Goal: Task Accomplishment & Management: Use online tool/utility

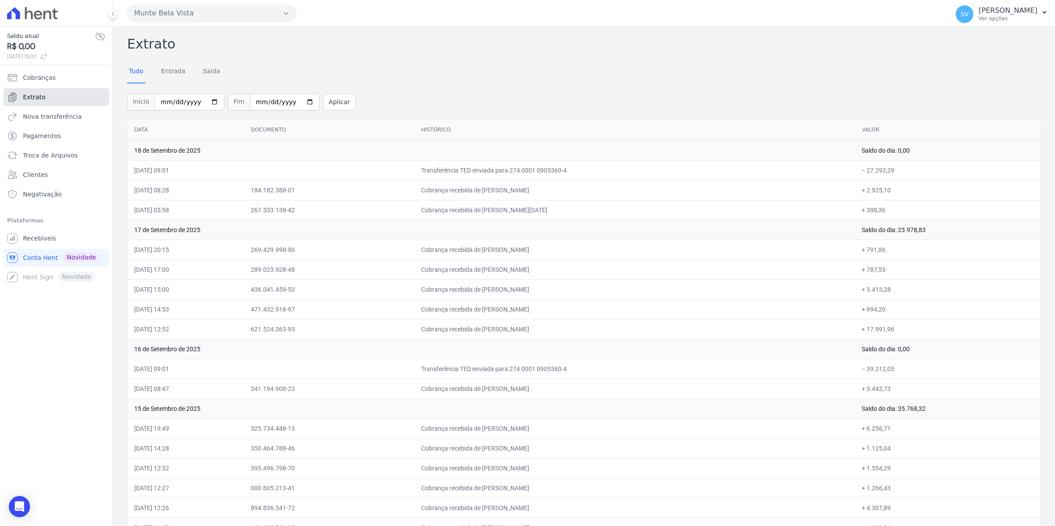
click at [40, 94] on span "Extrato" at bounding box center [34, 97] width 23 height 9
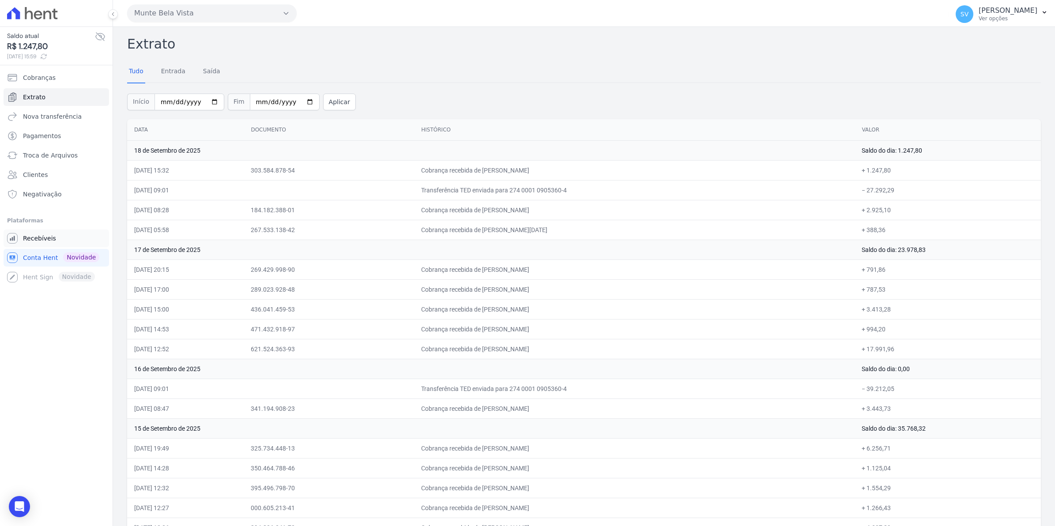
click at [45, 239] on span "Recebíveis" at bounding box center [39, 238] width 33 height 9
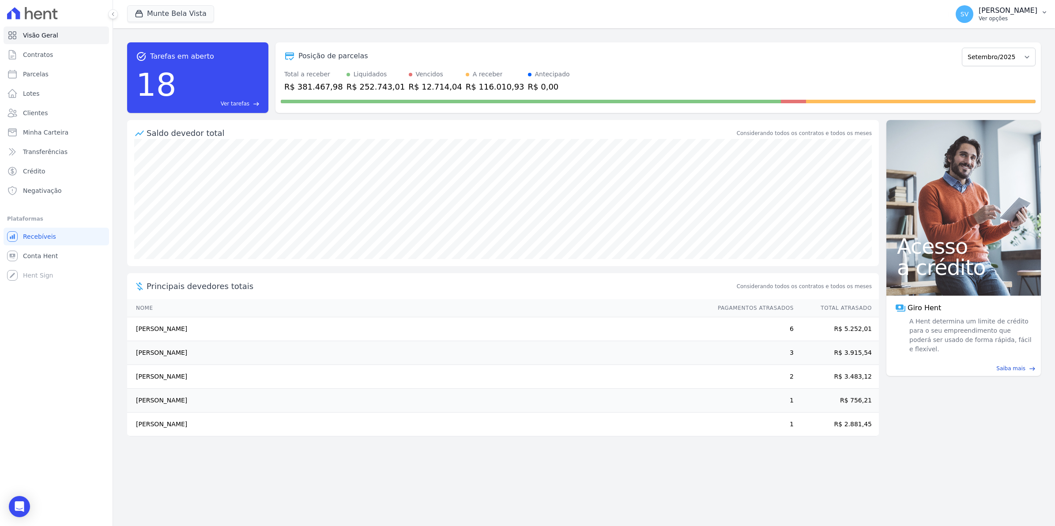
click at [972, 19] on span "SV" at bounding box center [965, 14] width 18 height 18
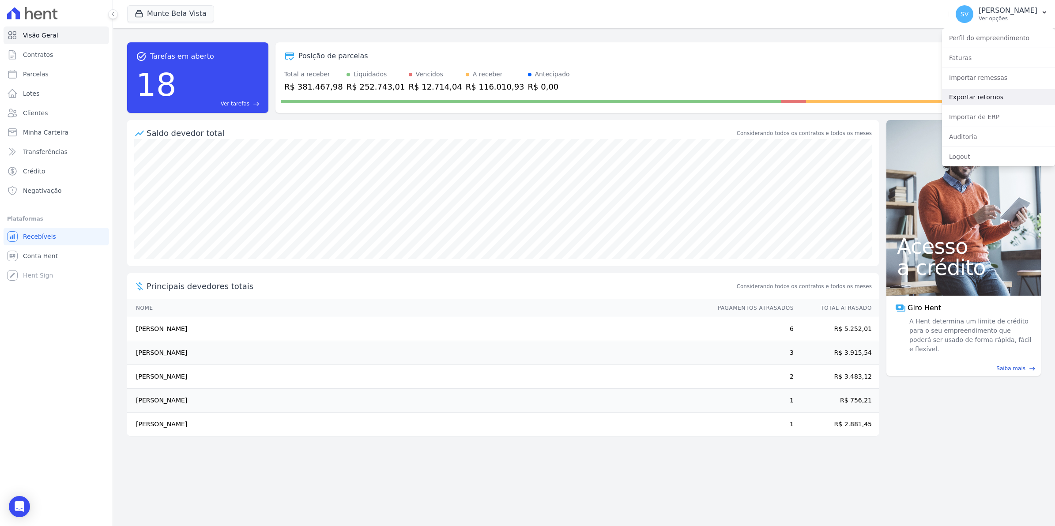
click at [954, 98] on link "Exportar retornos" at bounding box center [998, 97] width 113 height 16
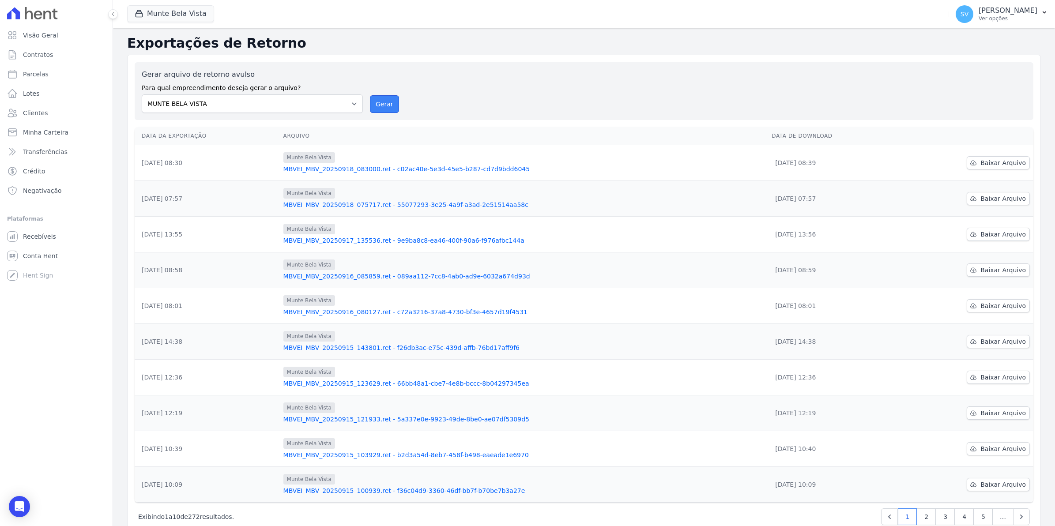
click at [387, 104] on button "Gerar" at bounding box center [384, 104] width 29 height 18
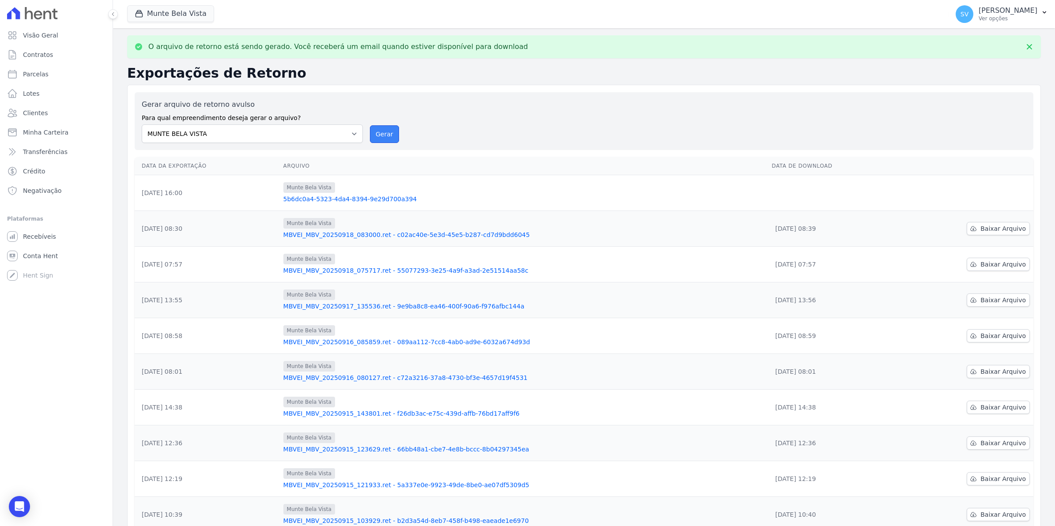
click at [380, 132] on button "Gerar" at bounding box center [384, 134] width 29 height 18
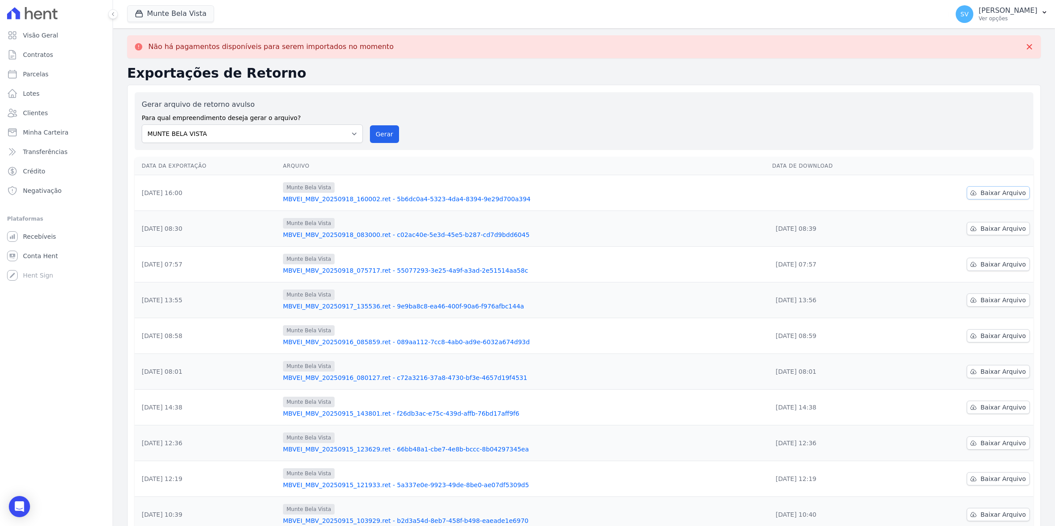
click at [994, 193] on span "Baixar Arquivo" at bounding box center [1003, 193] width 45 height 9
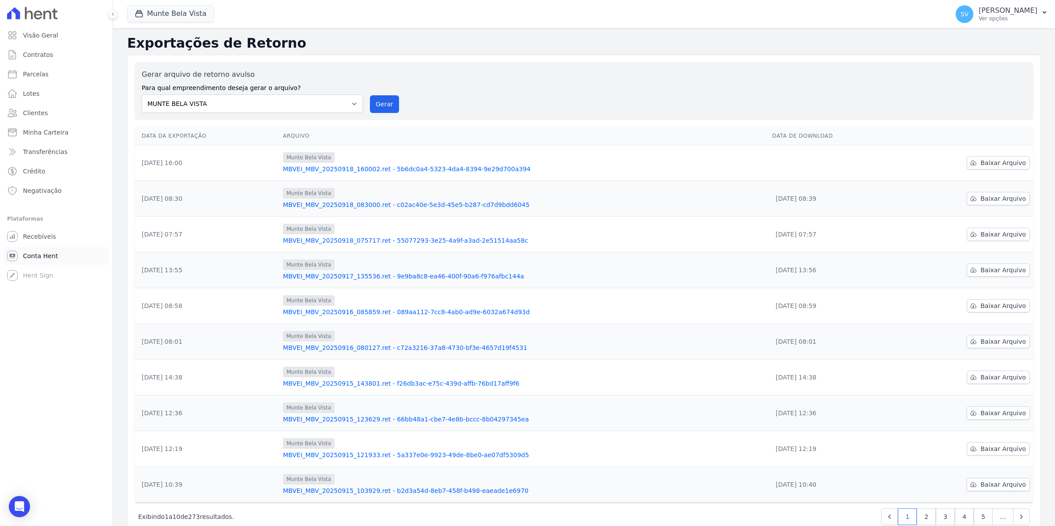
click at [40, 255] on span "Conta Hent" at bounding box center [40, 256] width 35 height 9
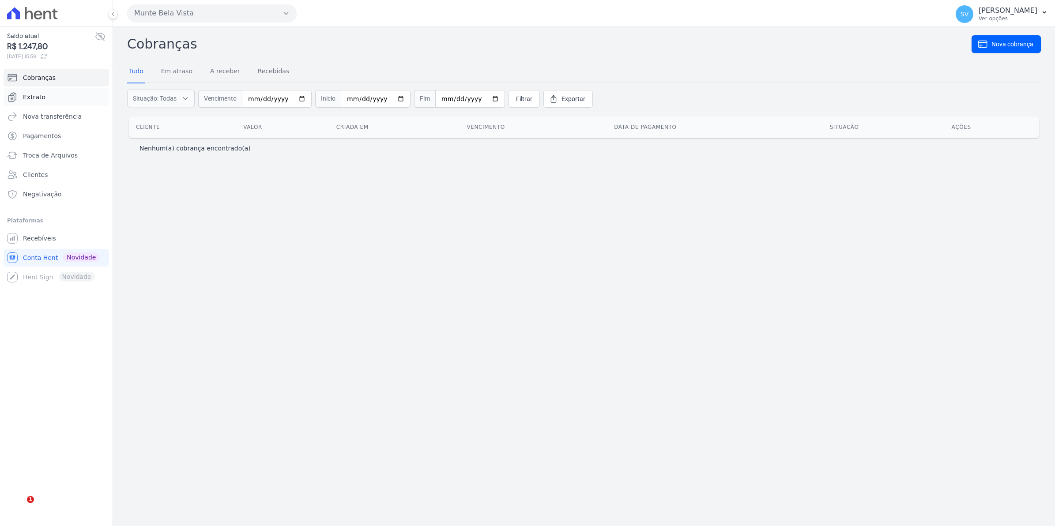
click at [34, 102] on span "Extrato" at bounding box center [34, 97] width 23 height 9
click at [47, 99] on link "Extrato" at bounding box center [57, 97] width 106 height 18
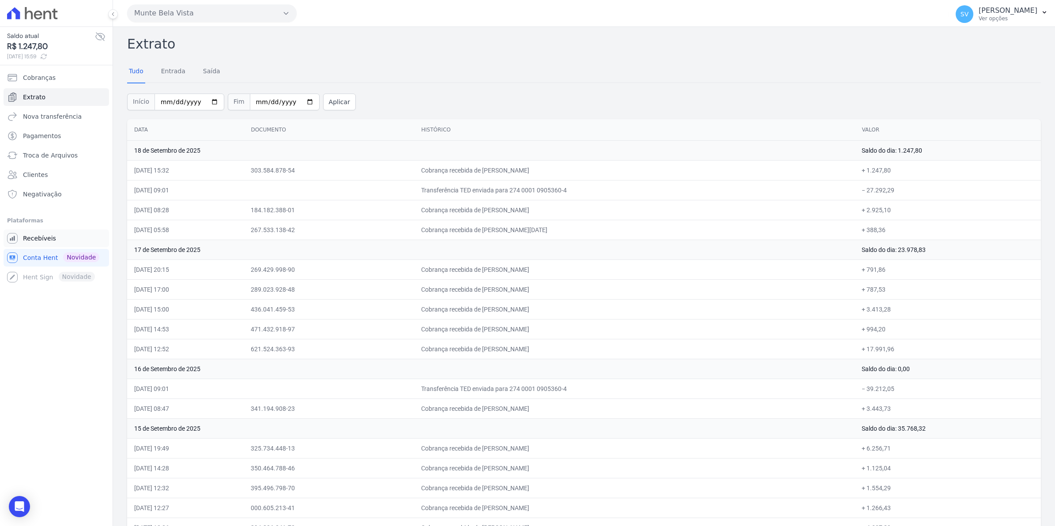
click at [45, 235] on span "Recebíveis" at bounding box center [39, 238] width 33 height 9
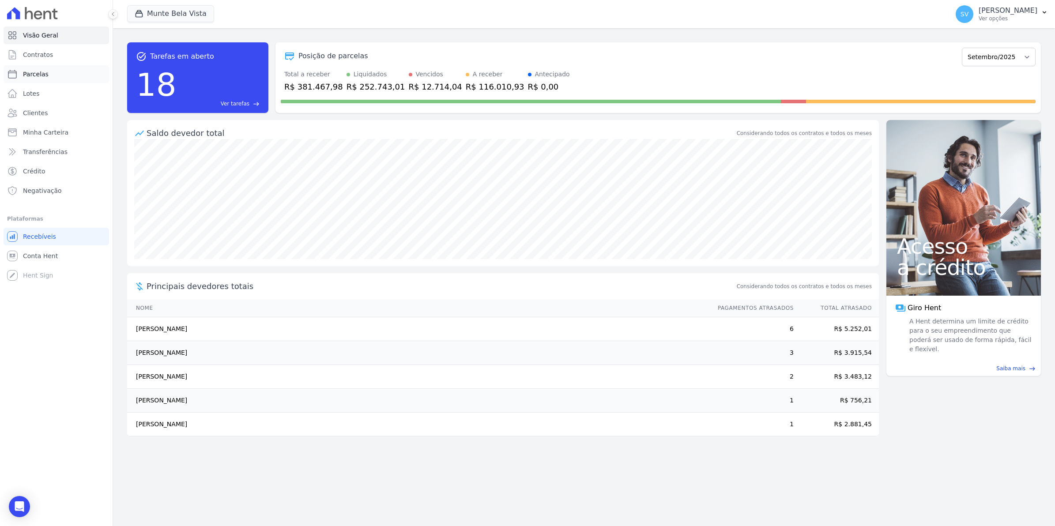
click at [53, 74] on link "Parcelas" at bounding box center [57, 74] width 106 height 18
select select
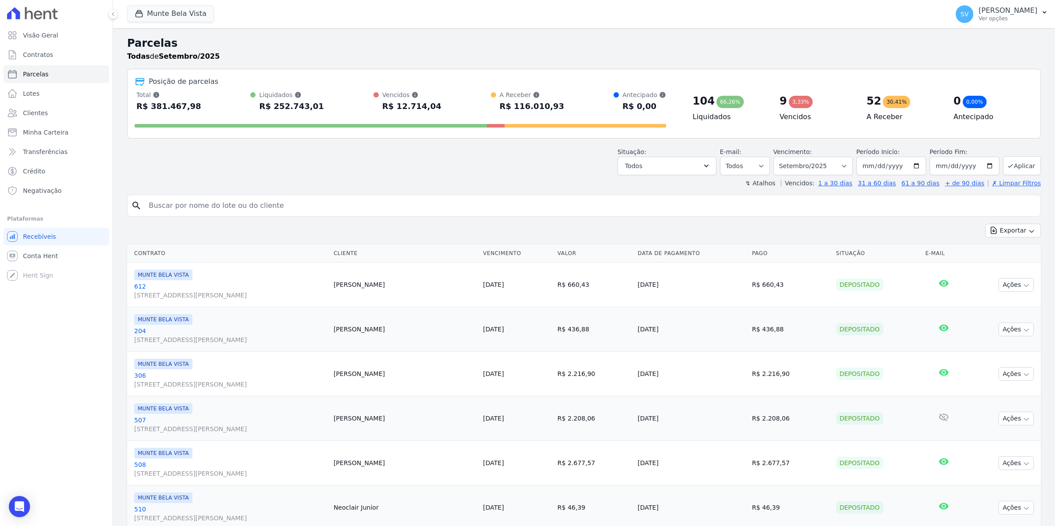
click at [207, 204] on input "search" at bounding box center [590, 206] width 894 height 18
type input "bianca["
select select
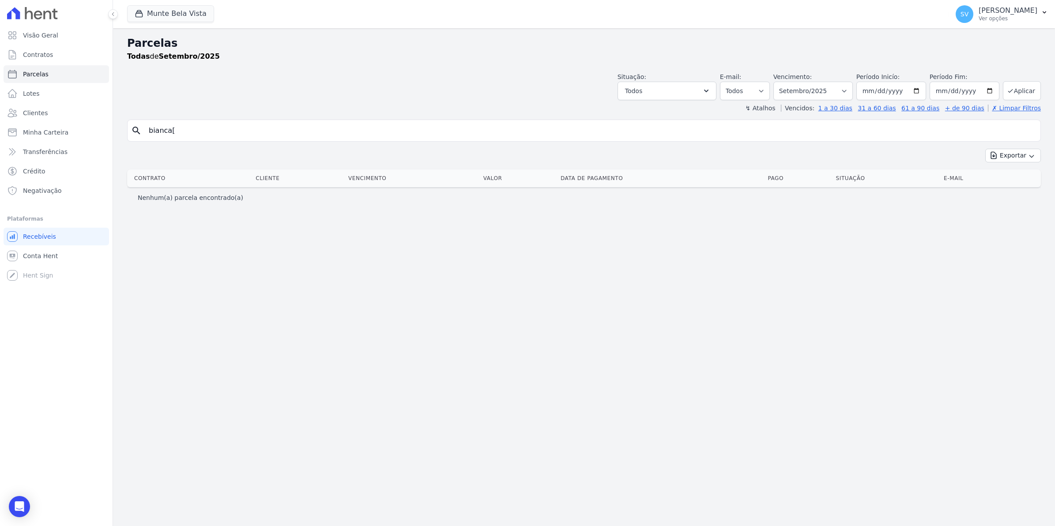
click at [191, 128] on input "bianca[" at bounding box center [590, 131] width 894 height 18
type input "bianca"
select select
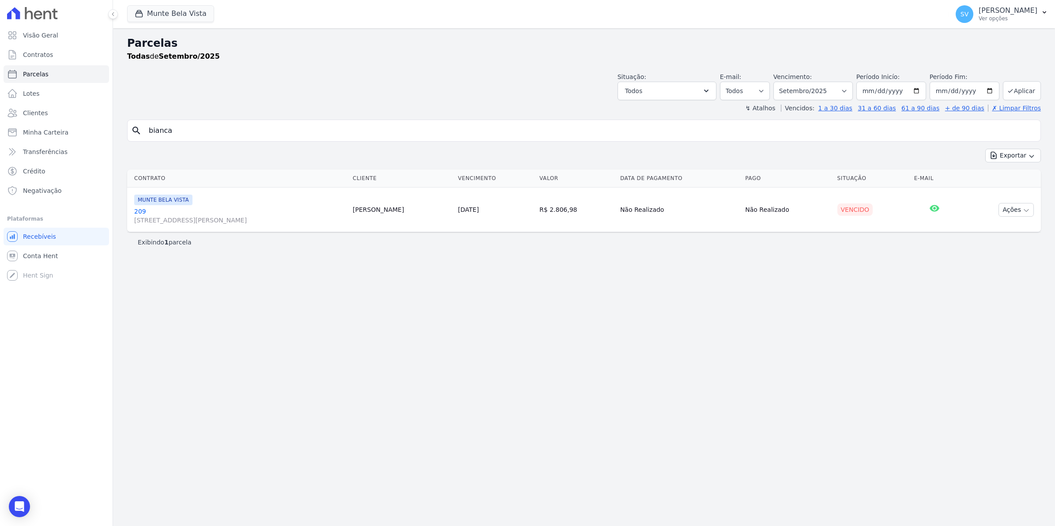
click at [143, 210] on link "[GEOGRAPHIC_DATA][STREET_ADDRESS][PERSON_NAME][GEOGRAPHIC_DATA]" at bounding box center [239, 216] width 211 height 18
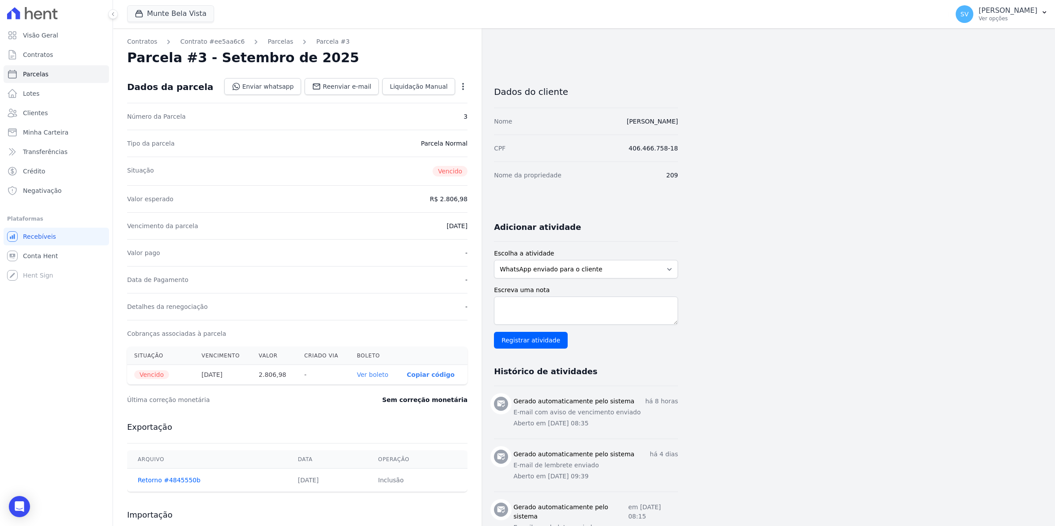
click at [462, 89] on icon "button" at bounding box center [463, 86] width 9 height 9
click at [405, 133] on link "Renegociar" at bounding box center [425, 130] width 78 height 16
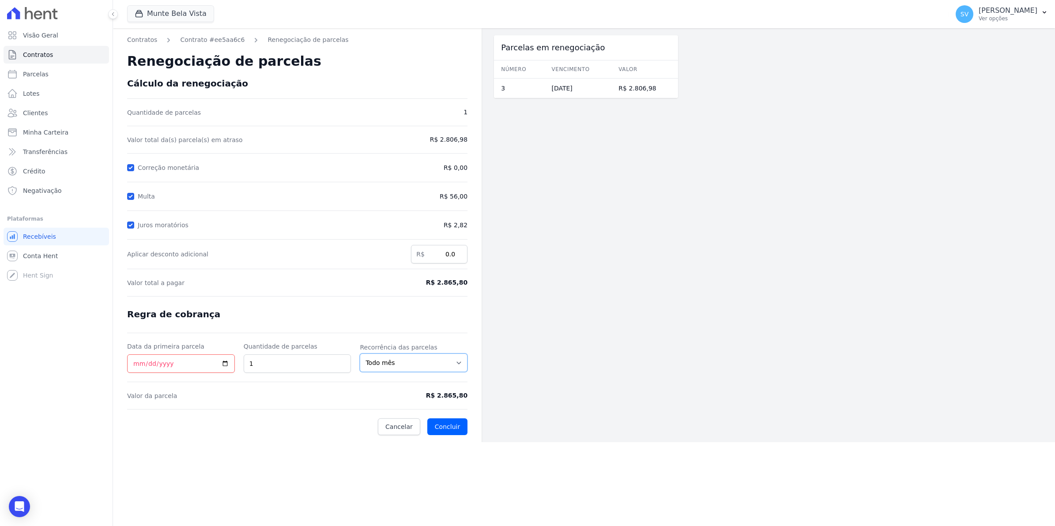
click at [458, 362] on select "Todo mês A cada 2 meses A cada 3 meses A cada 6 meses A cada 10 meses A cada 12…" at bounding box center [414, 363] width 108 height 19
click at [453, 142] on span "R$ 2.806,98" at bounding box center [428, 139] width 79 height 9
drag, startPoint x: 453, startPoint y: 142, endPoint x: 458, endPoint y: 171, distance: 29.5
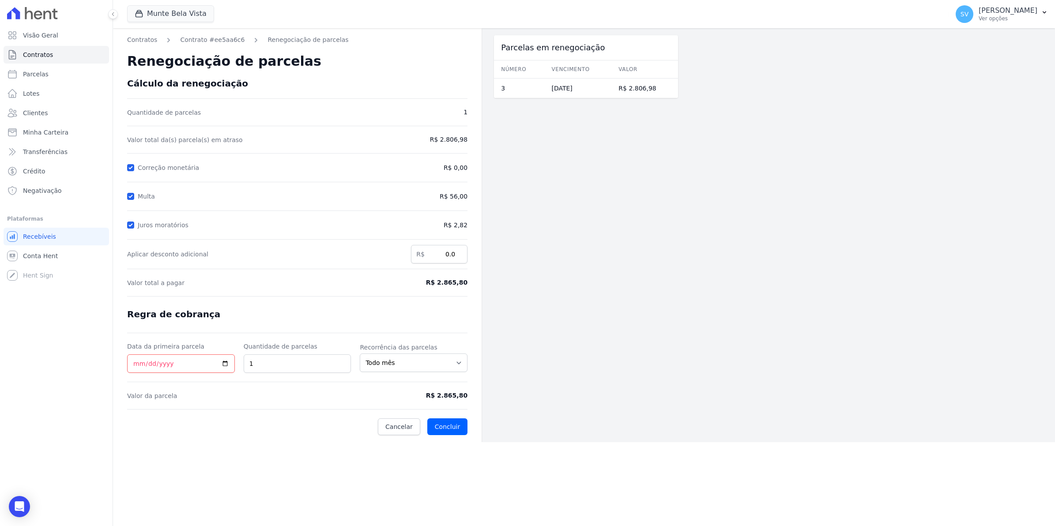
click at [458, 171] on span "R$ 0,00" at bounding box center [456, 167] width 24 height 9
drag, startPoint x: 458, startPoint y: 171, endPoint x: 453, endPoint y: 202, distance: 31.2
click at [453, 202] on form "Cálculo da renegociação Quantidade de parcelas 1 Valor total da(s) parcela(s) e…" at bounding box center [297, 256] width 340 height 357
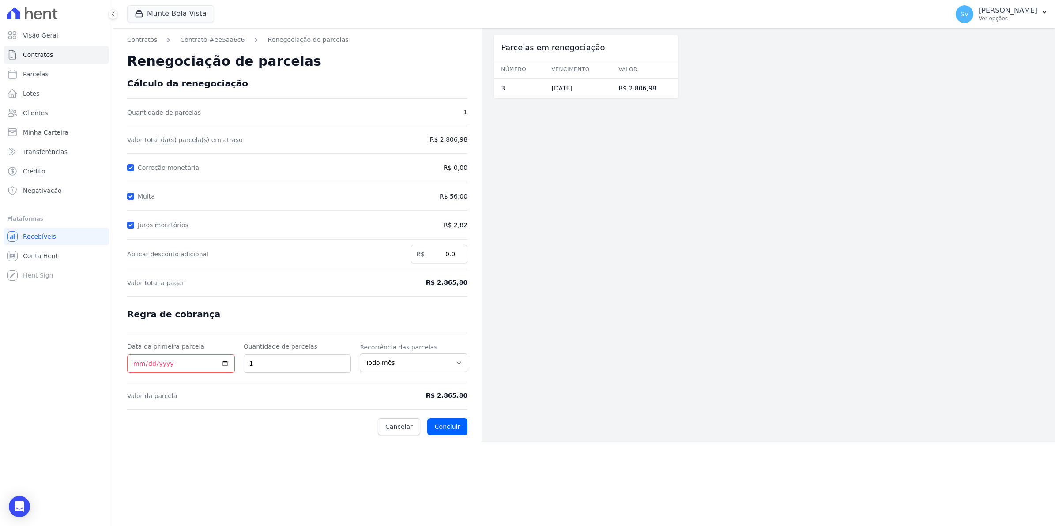
click at [458, 196] on span "R$ 56,00" at bounding box center [428, 196] width 79 height 9
drag, startPoint x: 458, startPoint y: 196, endPoint x: 457, endPoint y: 224, distance: 27.8
click at [457, 224] on span "R$ 2,82" at bounding box center [428, 225] width 79 height 9
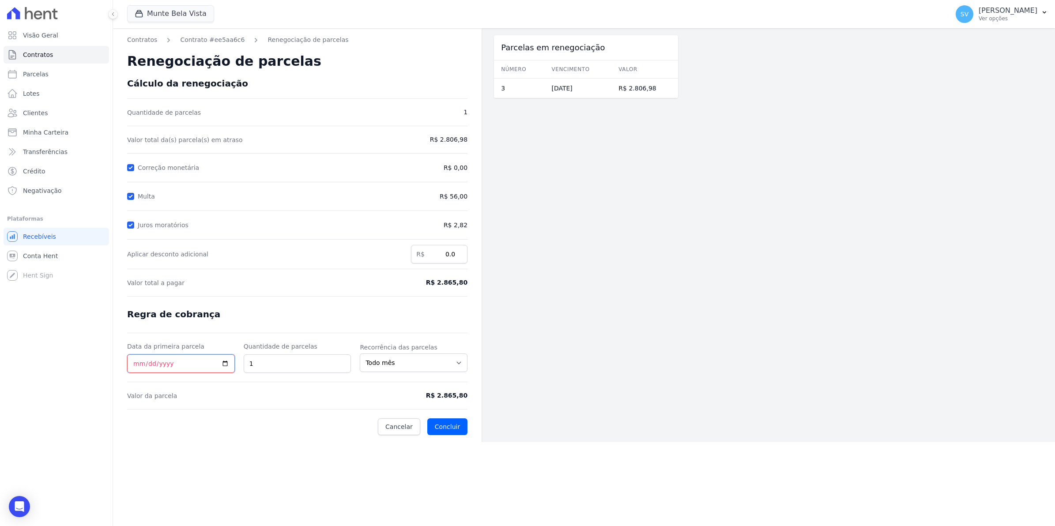
click at [196, 367] on input "Data da primeira parcela" at bounding box center [181, 364] width 108 height 19
type input "[DATE]"
click at [146, 363] on input "Data da primeira parcela" at bounding box center [181, 364] width 108 height 19
type input "[DATE]"
click at [448, 419] on button "Concluir" at bounding box center [447, 427] width 40 height 17
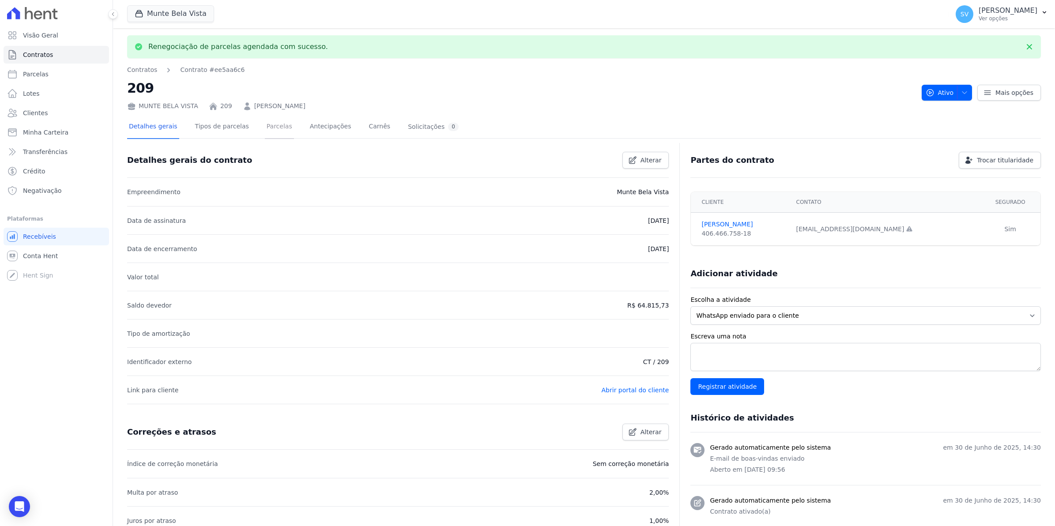
click at [266, 122] on link "Parcelas" at bounding box center [279, 127] width 29 height 23
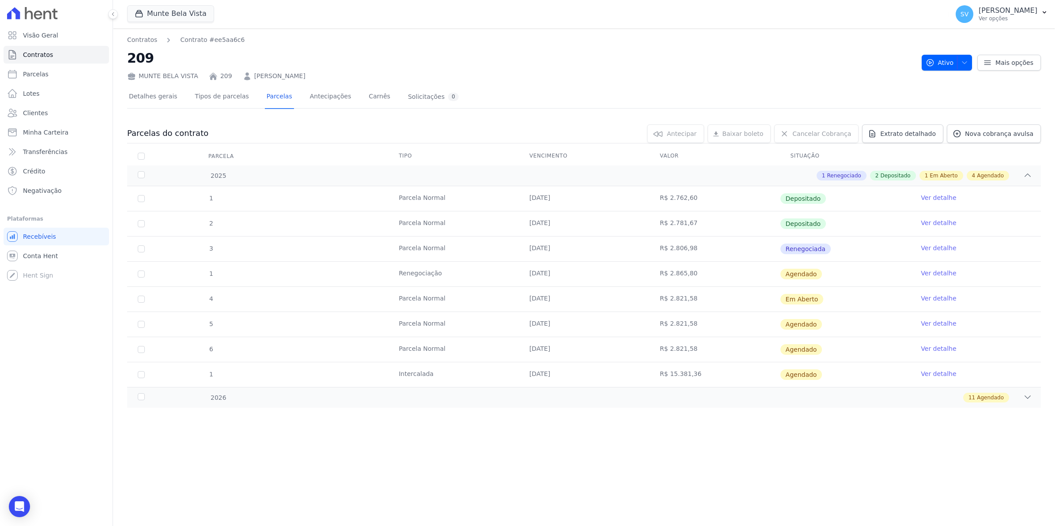
click at [937, 247] on link "Ver detalhe" at bounding box center [938, 248] width 35 height 9
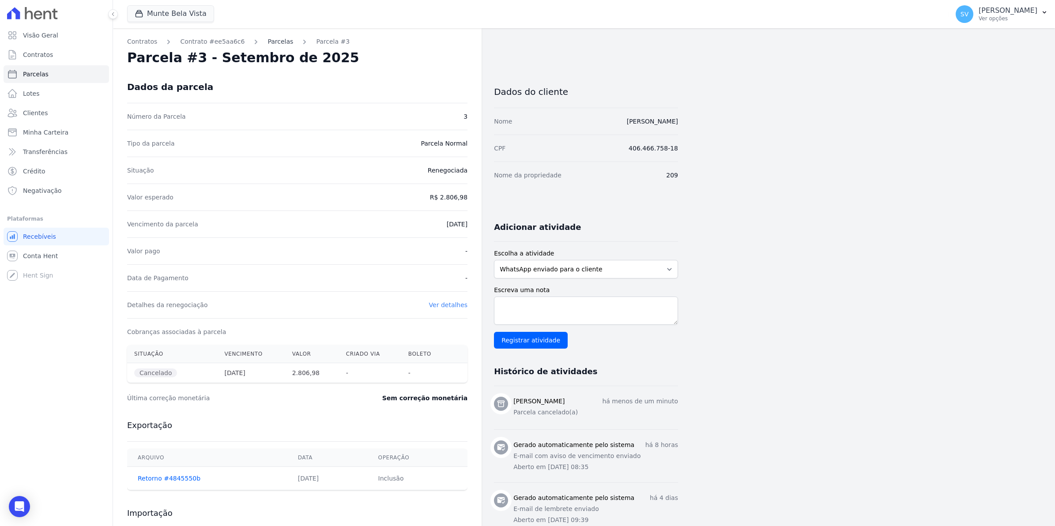
click at [268, 42] on link "Parcelas" at bounding box center [281, 41] width 26 height 9
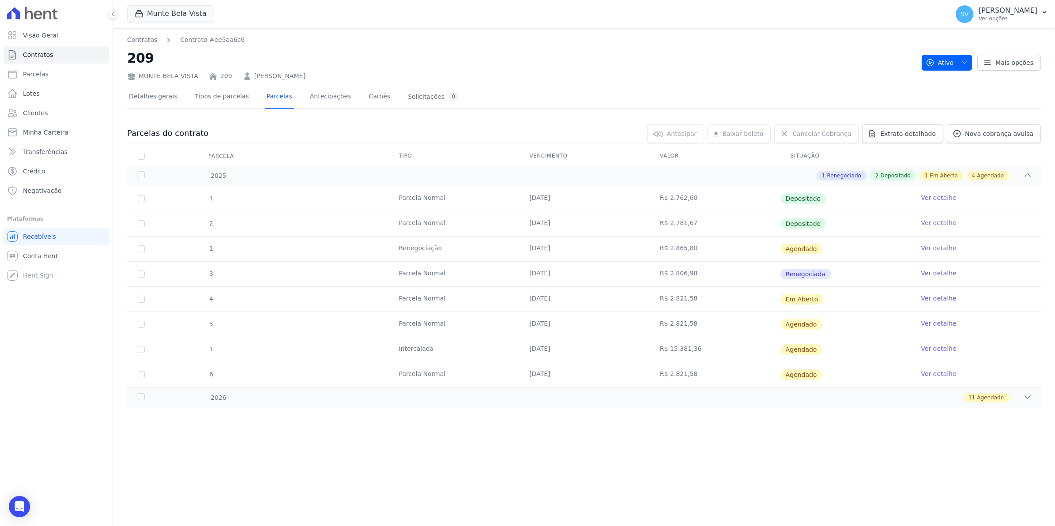
click at [928, 274] on link "Ver detalhe" at bounding box center [938, 273] width 35 height 9
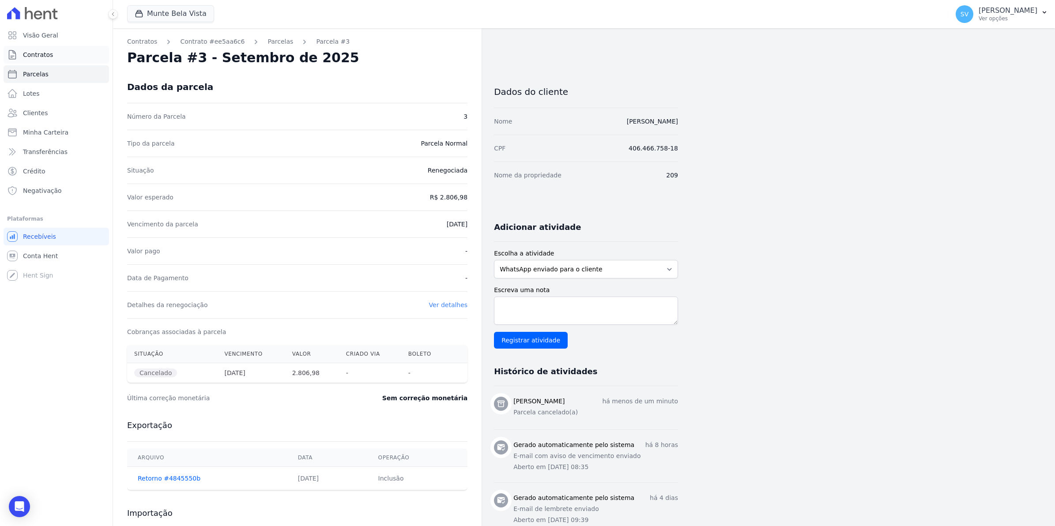
click at [40, 51] on span "Contratos" at bounding box center [38, 54] width 30 height 9
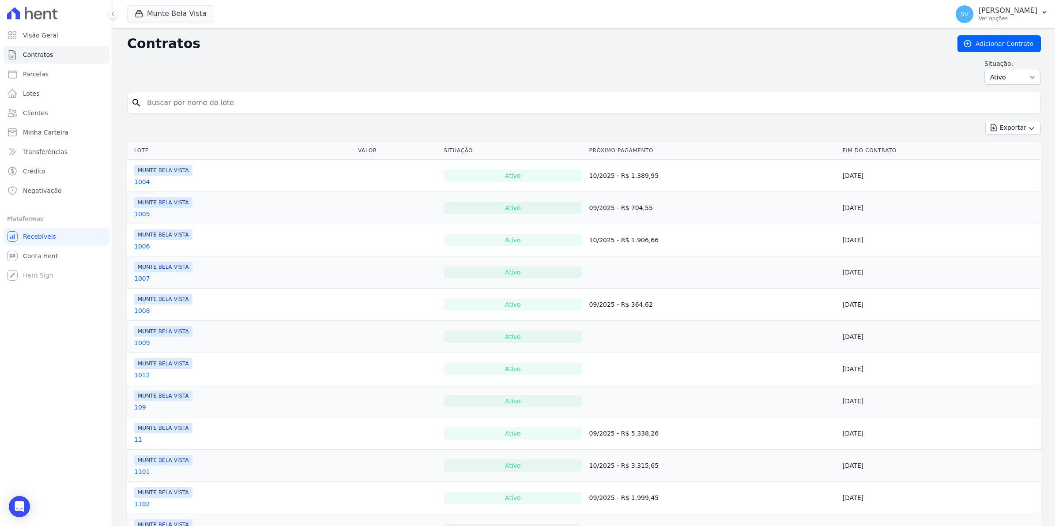
click at [195, 104] on input "search" at bounding box center [589, 103] width 895 height 18
type input "bianca"
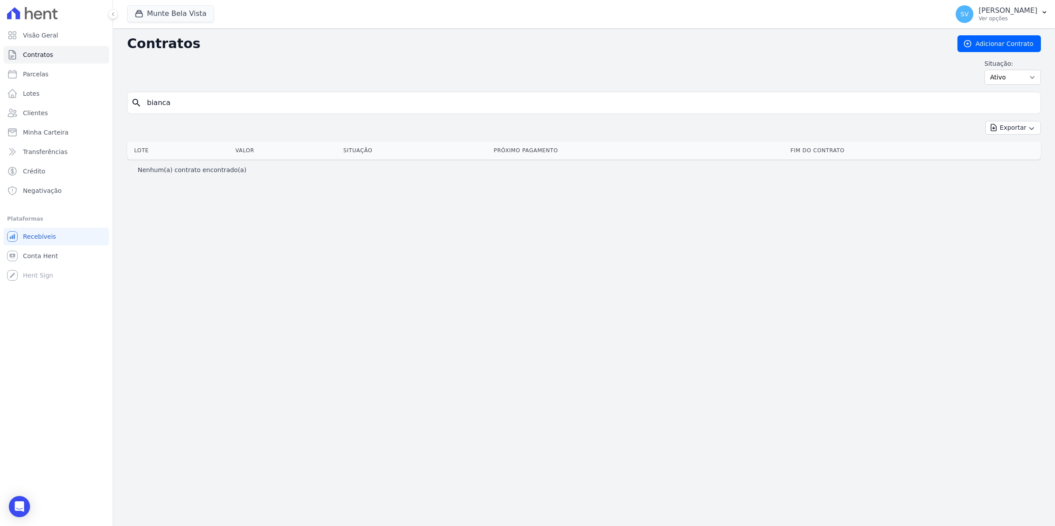
click at [0, 126] on html "Visão Geral Contratos [GEOGRAPHIC_DATA] Lotes Clientes Minha Carteira Transferê…" at bounding box center [527, 263] width 1055 height 526
type input "BIANCA"
drag, startPoint x: 191, startPoint y: 108, endPoint x: 0, endPoint y: 104, distance: 191.2
click at [0, 104] on html "Visão Geral Contratos [GEOGRAPHIC_DATA] Lotes Clientes Minha Carteira Transferê…" at bounding box center [527, 263] width 1055 height 526
type input "209"
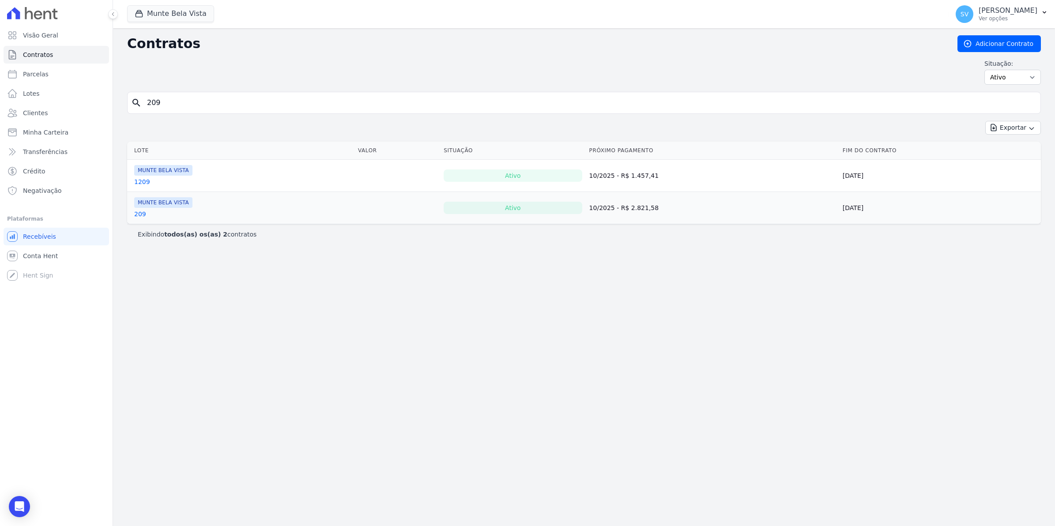
click at [138, 217] on link "209" at bounding box center [140, 214] width 12 height 9
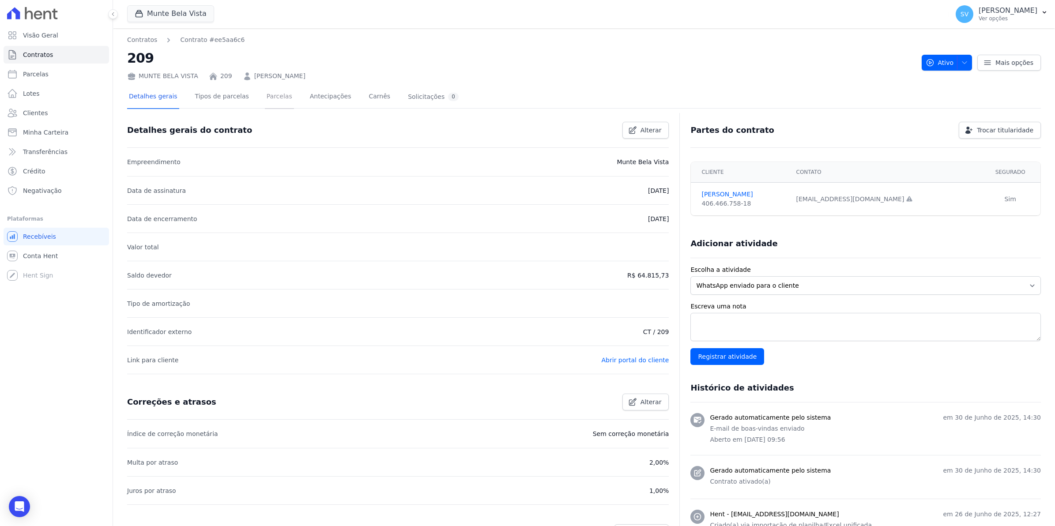
click at [265, 97] on link "Parcelas" at bounding box center [279, 97] width 29 height 23
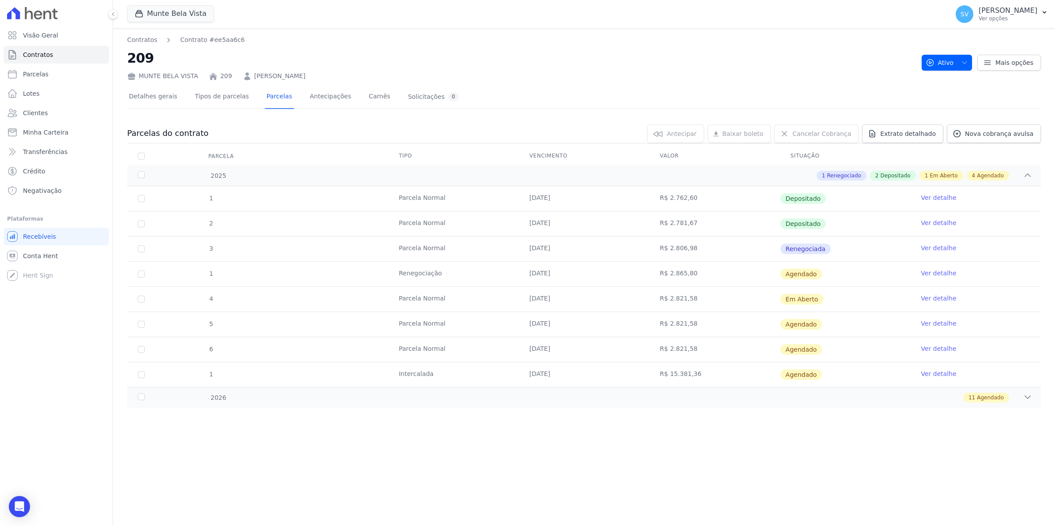
click at [941, 248] on link "Ver detalhe" at bounding box center [938, 248] width 35 height 9
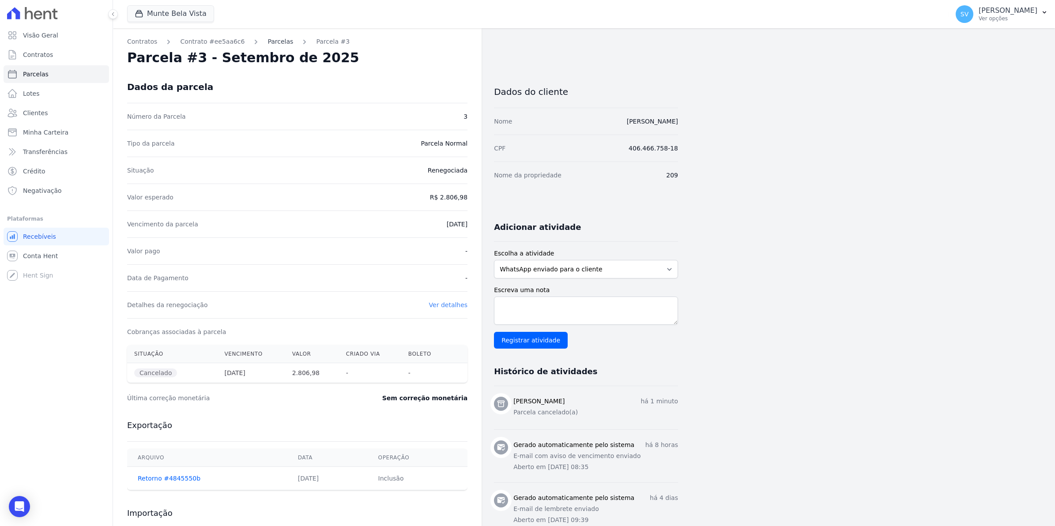
click at [268, 39] on link "Parcelas" at bounding box center [281, 41] width 26 height 9
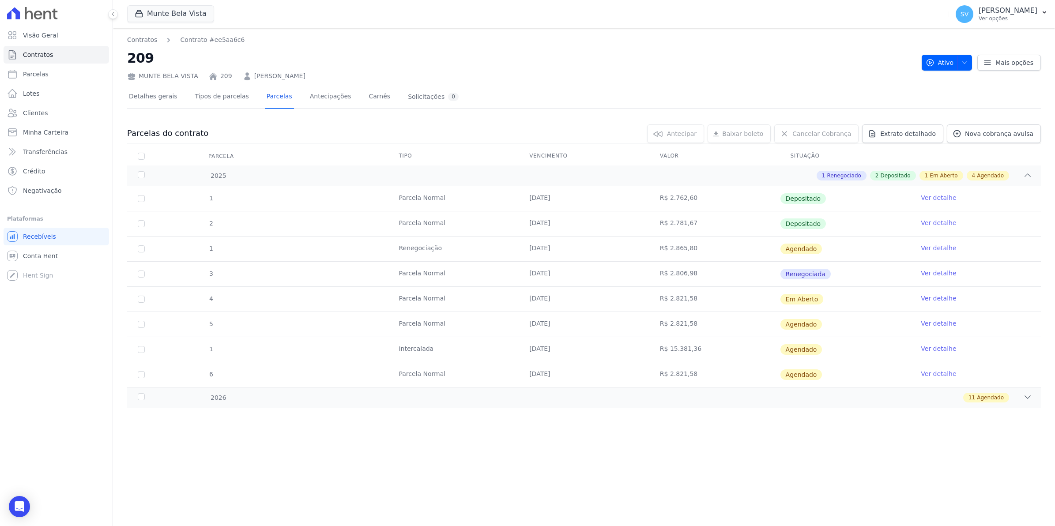
click at [933, 273] on link "Ver detalhe" at bounding box center [938, 273] width 35 height 9
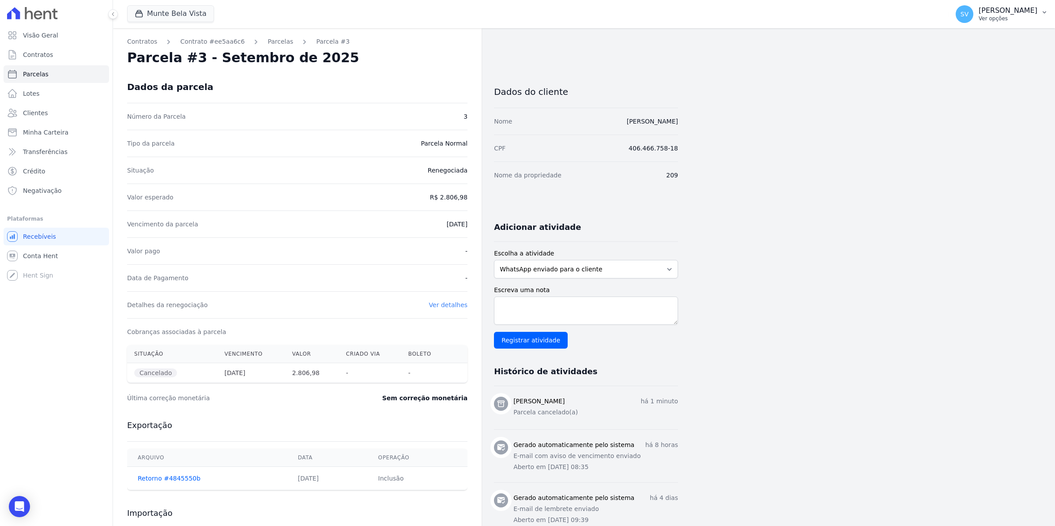
click at [967, 23] on div "SV [PERSON_NAME] Ver opções" at bounding box center [997, 14] width 82 height 18
click at [964, 74] on link "Importar remessas" at bounding box center [998, 78] width 113 height 16
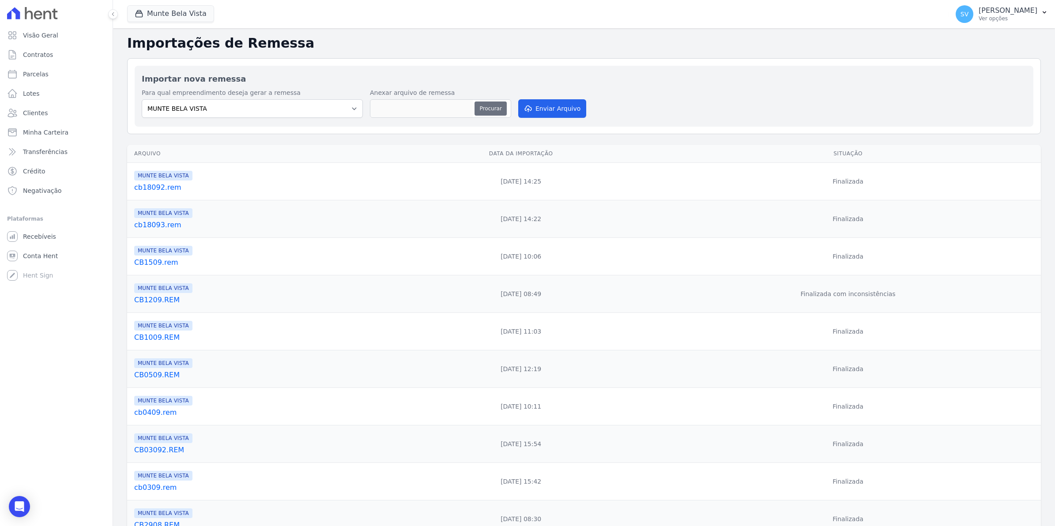
click at [487, 111] on button "Procurar" at bounding box center [491, 109] width 32 height 14
click at [241, 112] on select "MUNTE BELA VISTA" at bounding box center [252, 108] width 221 height 19
click at [484, 104] on button "Procurar" at bounding box center [491, 109] width 32 height 14
click at [488, 108] on button "Procurar" at bounding box center [491, 109] width 32 height 14
type input "cb18094.rem"
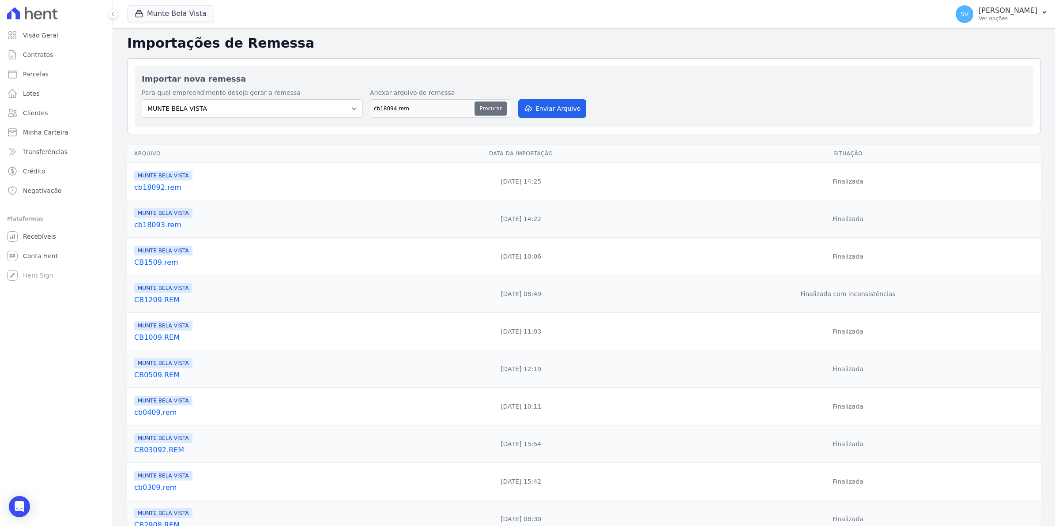
click at [498, 105] on button "Procurar" at bounding box center [491, 109] width 32 height 14
click at [557, 107] on button "Enviar Arquivo" at bounding box center [552, 108] width 68 height 19
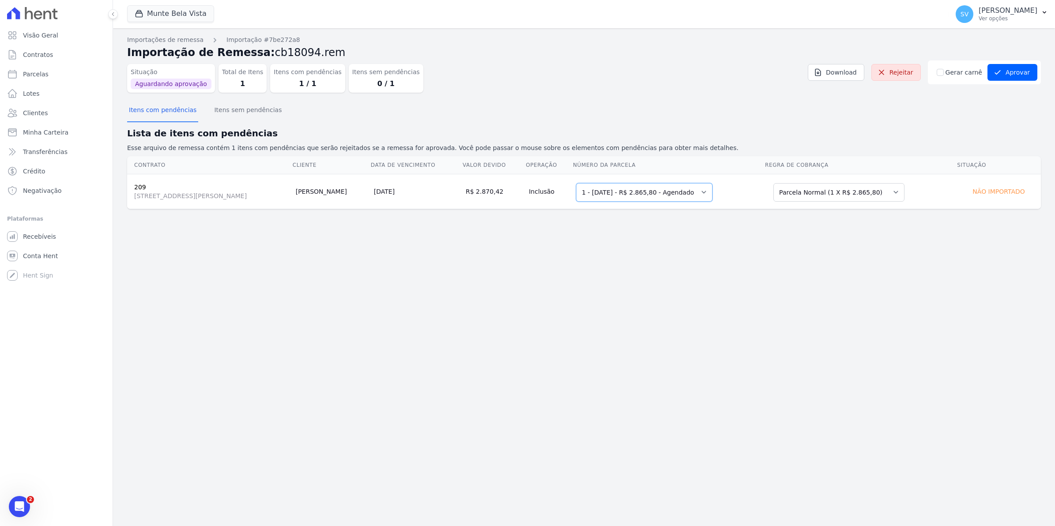
click at [713, 190] on select "Selecione uma 1 - [DATE] - R$ 2.865,80 - Agendado" at bounding box center [644, 192] width 136 height 19
click at [1016, 65] on button "Aprovar" at bounding box center [1013, 72] width 50 height 17
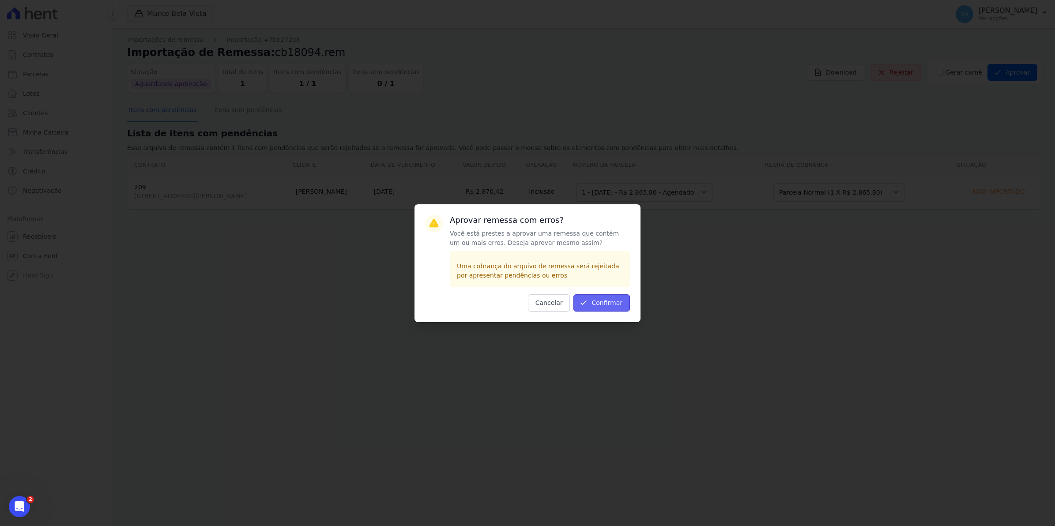
click at [587, 302] on icon "submit" at bounding box center [583, 303] width 5 height 4
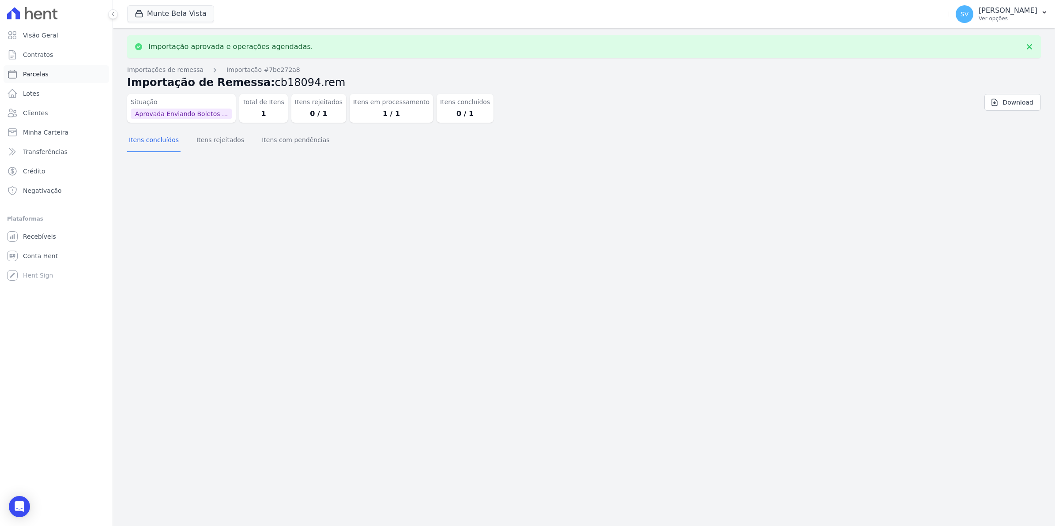
click at [32, 76] on span "Parcelas" at bounding box center [36, 74] width 26 height 9
select select
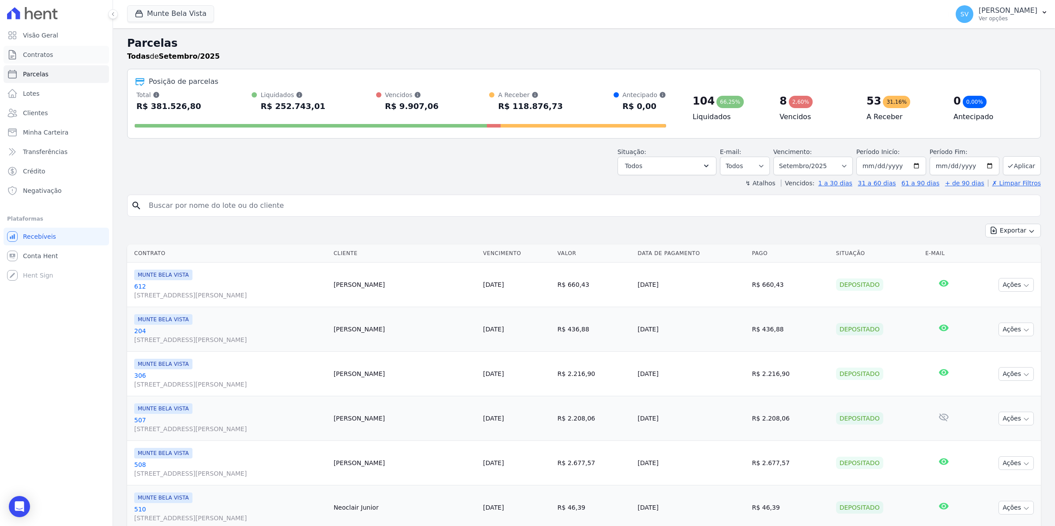
click at [38, 54] on span "Contratos" at bounding box center [38, 54] width 30 height 9
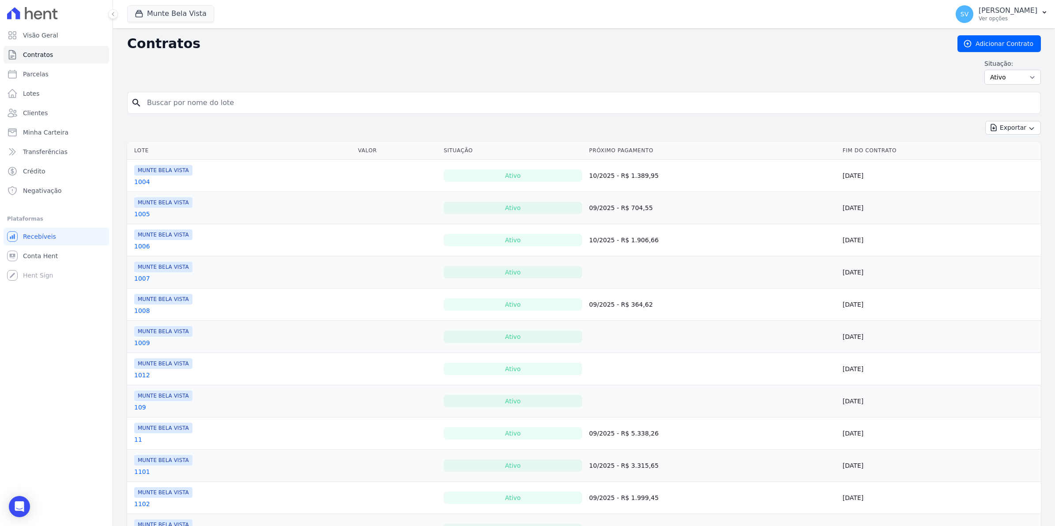
click at [180, 105] on input "search" at bounding box center [589, 103] width 895 height 18
type input "bianca"
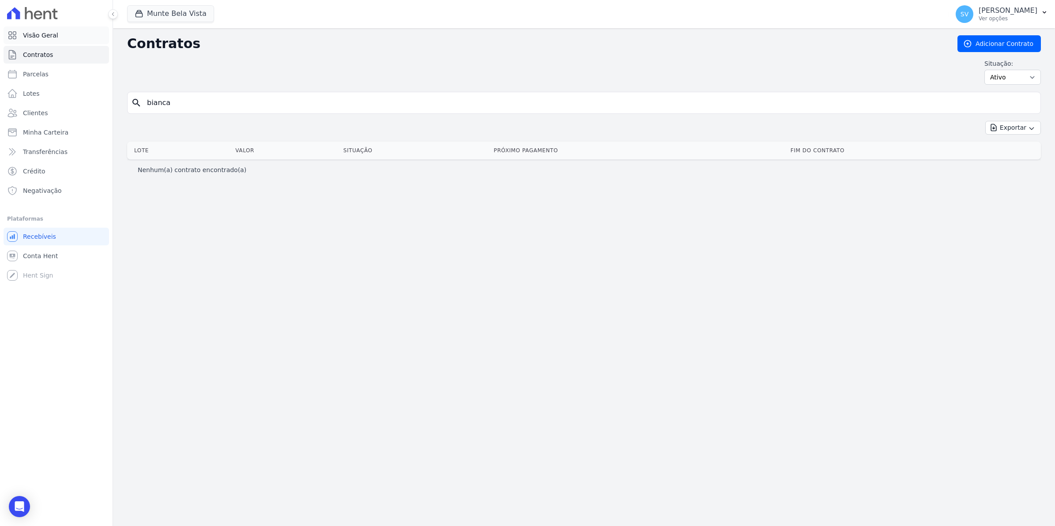
click at [42, 37] on span "Visão Geral" at bounding box center [40, 35] width 35 height 9
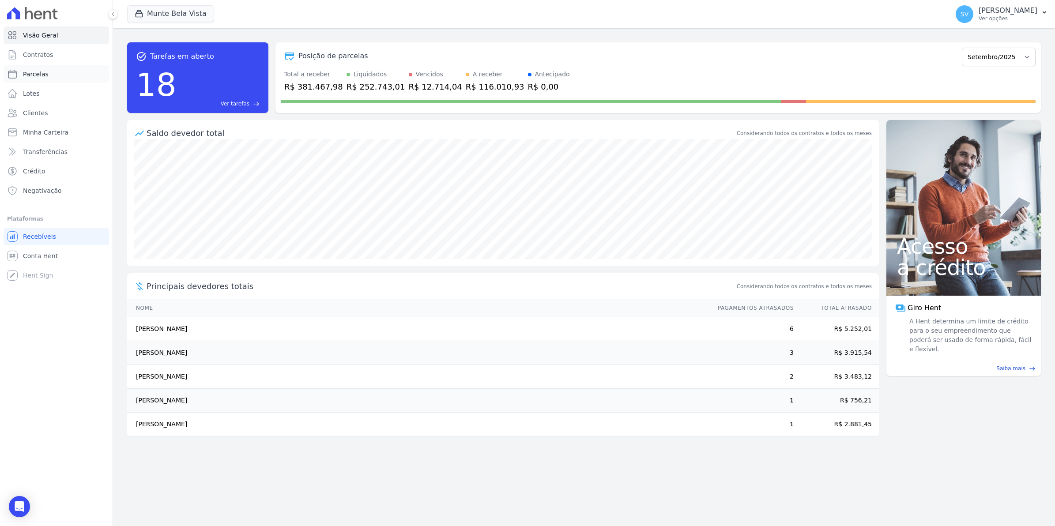
click at [25, 69] on link "Parcelas" at bounding box center [57, 74] width 106 height 18
select select
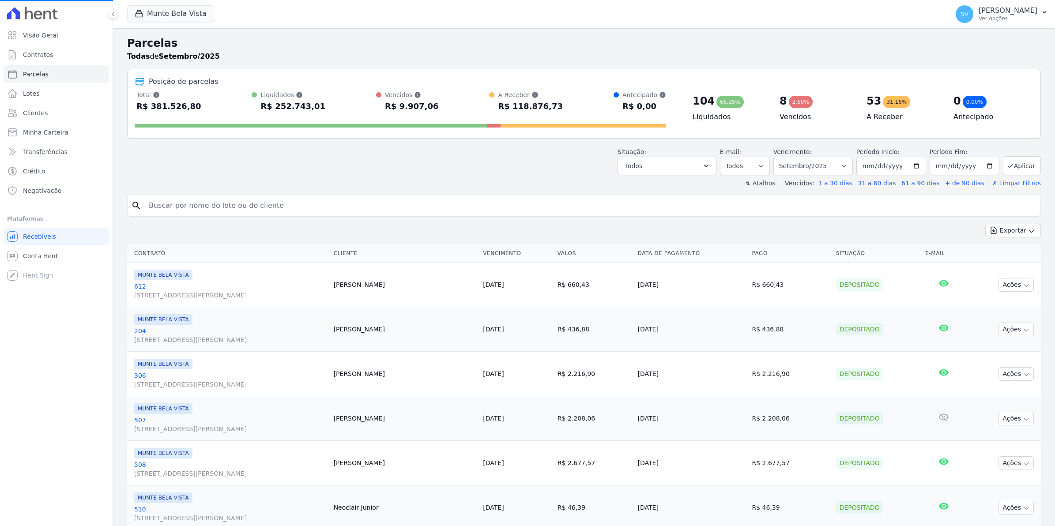
click at [173, 212] on input "search" at bounding box center [590, 206] width 894 height 18
select select
click at [173, 212] on input "search" at bounding box center [590, 206] width 894 height 18
type input "bianca"
select select
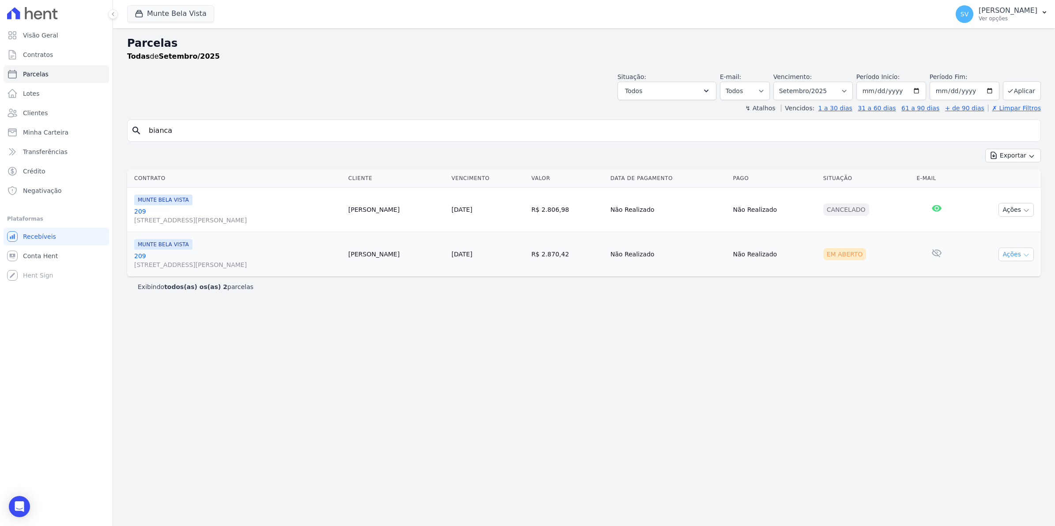
click at [1027, 255] on icon "button" at bounding box center [1026, 255] width 7 height 7
click at [994, 275] on link "Ver boleto" at bounding box center [1012, 275] width 85 height 16
click at [974, 19] on span "SV" at bounding box center [965, 14] width 18 height 18
click at [969, 81] on link "Importar remessas" at bounding box center [998, 78] width 113 height 16
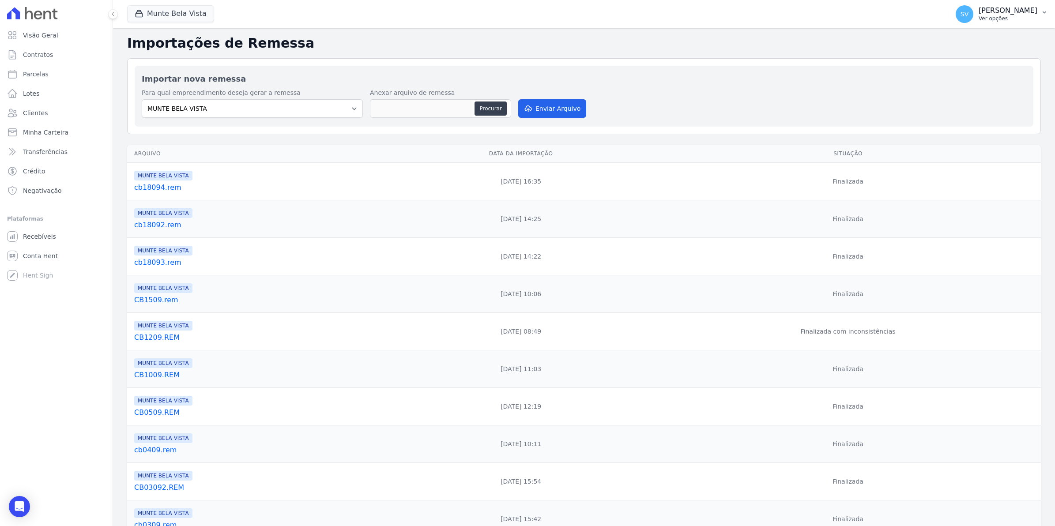
click at [968, 17] on span "SV" at bounding box center [965, 14] width 18 height 18
click at [966, 95] on link "Exportar retornos" at bounding box center [998, 97] width 113 height 16
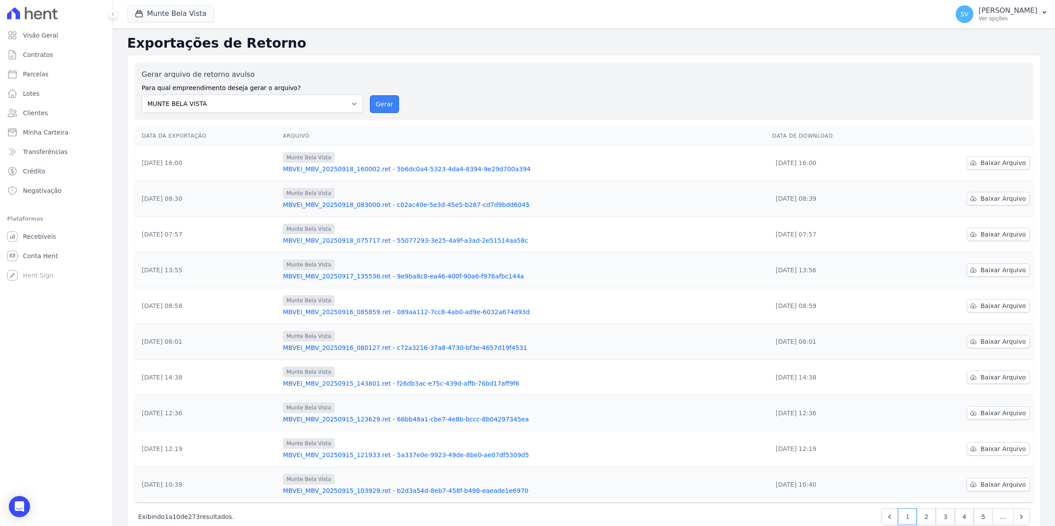
click at [382, 104] on button "Gerar" at bounding box center [384, 104] width 29 height 18
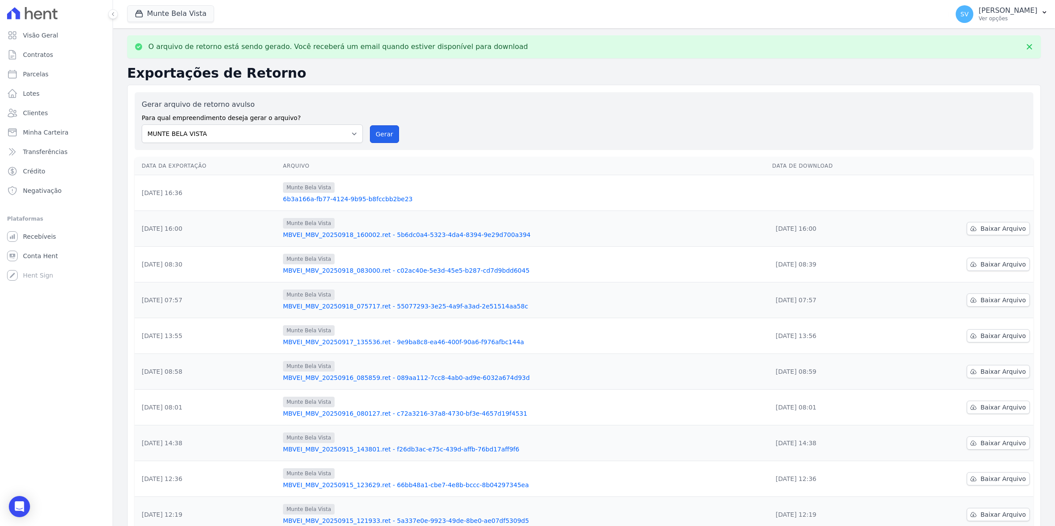
click at [376, 135] on button "Gerar" at bounding box center [384, 134] width 29 height 18
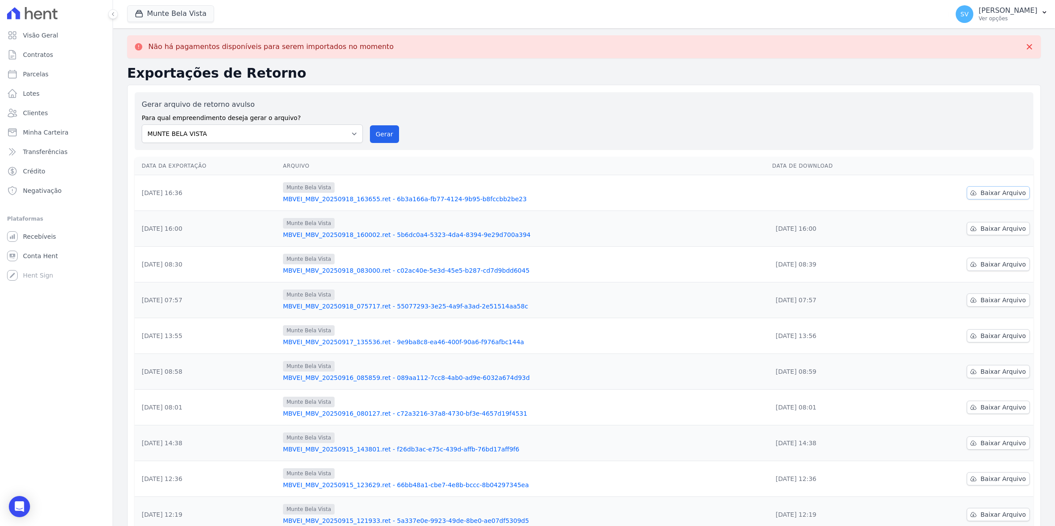
click at [1005, 194] on span "Baixar Arquivo" at bounding box center [1003, 193] width 45 height 9
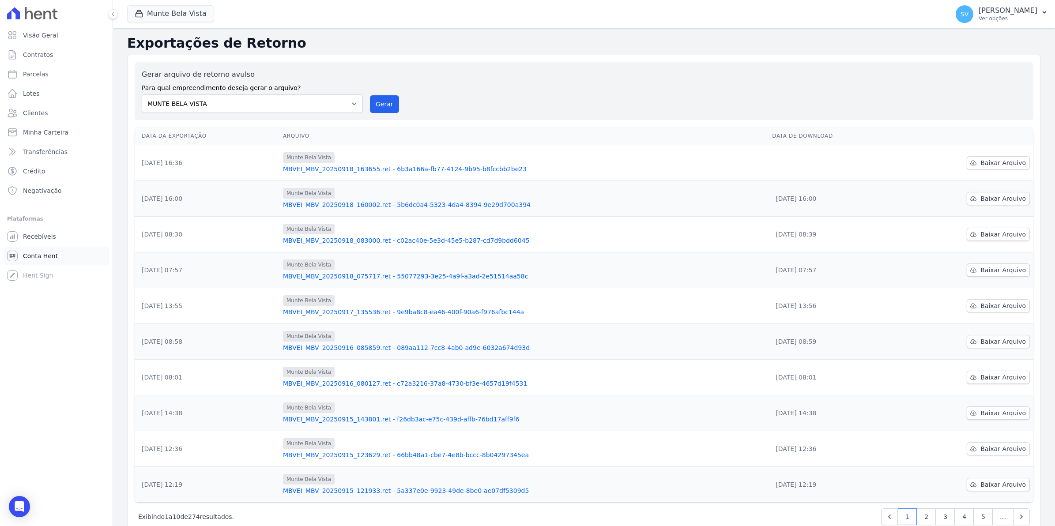
click at [31, 263] on link "Conta Hent" at bounding box center [57, 256] width 106 height 18
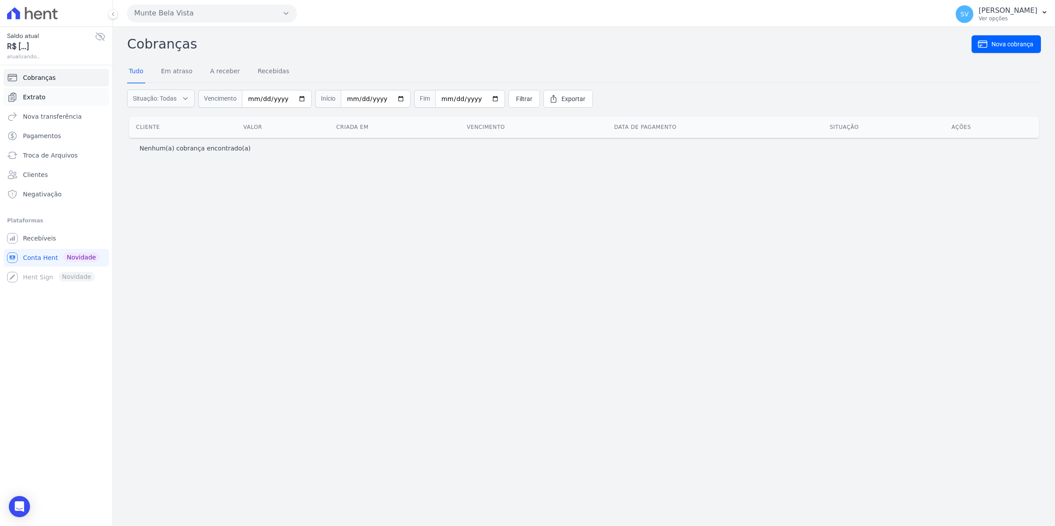
click at [36, 95] on span "Extrato" at bounding box center [34, 97] width 23 height 9
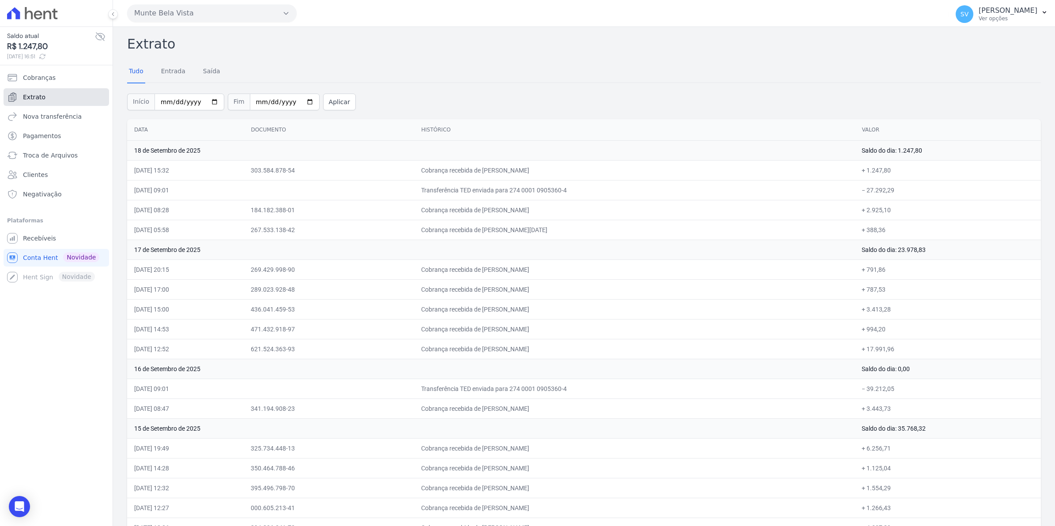
click at [45, 93] on link "Extrato" at bounding box center [57, 97] width 106 height 18
click at [40, 242] on span "Recebíveis" at bounding box center [39, 238] width 33 height 9
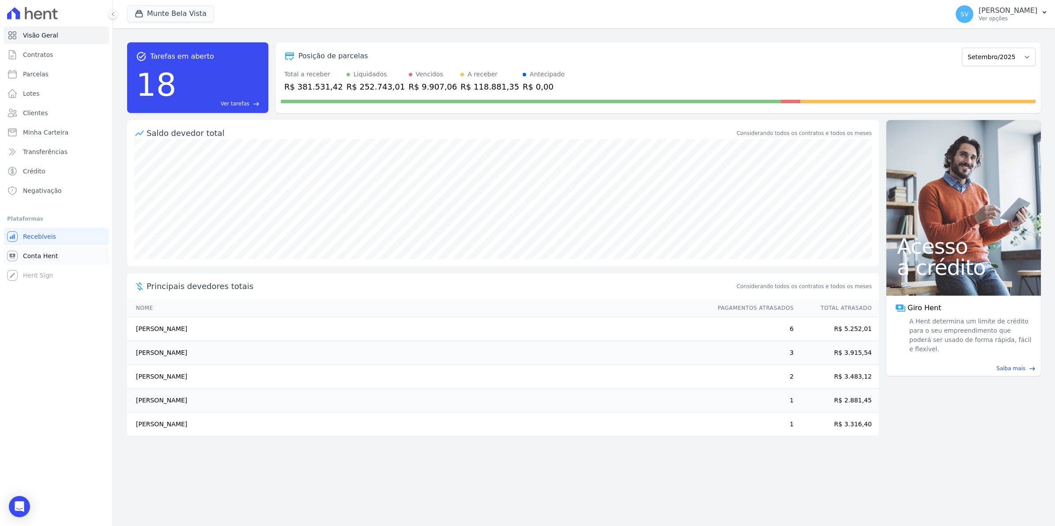
click at [19, 257] on link "Conta Hent" at bounding box center [57, 256] width 106 height 18
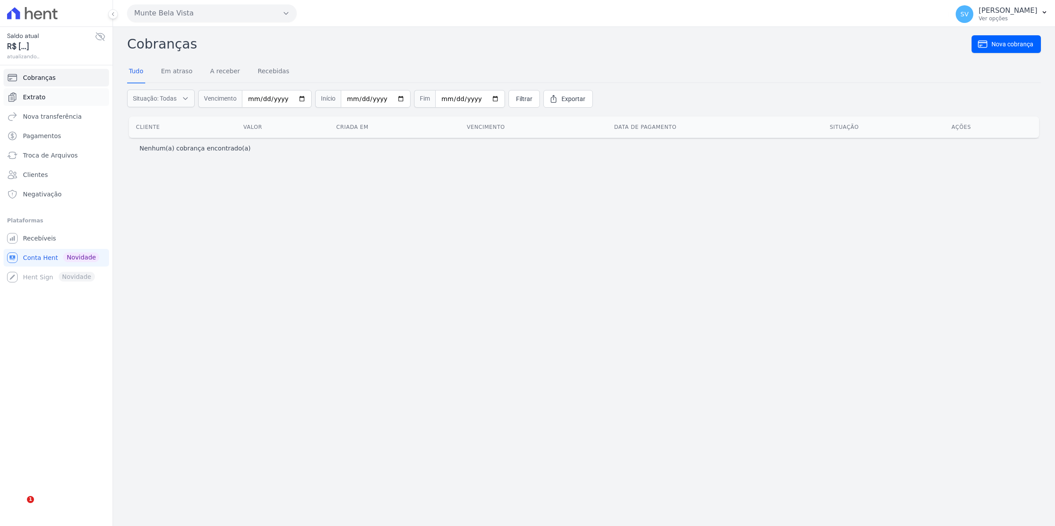
click at [45, 95] on link "Extrato" at bounding box center [57, 97] width 106 height 18
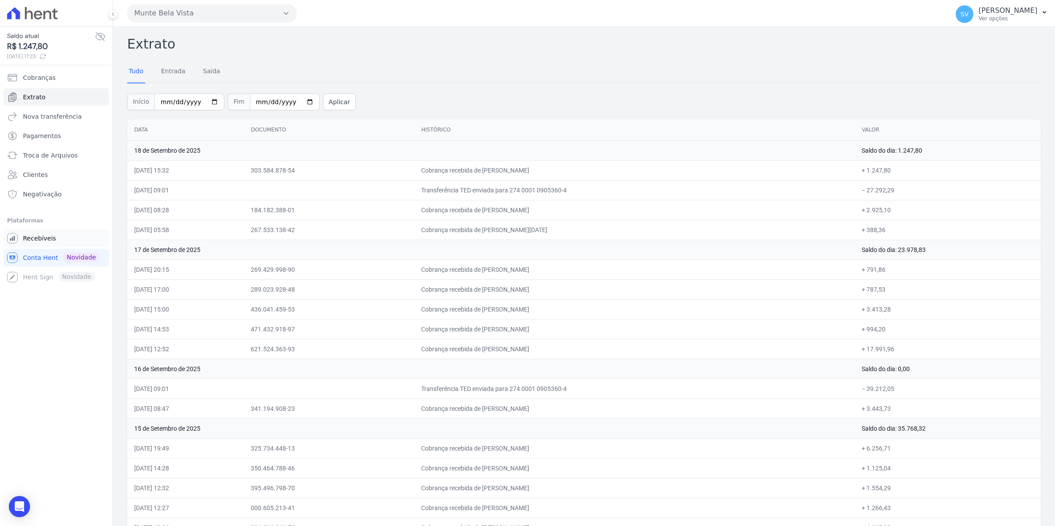
click at [49, 235] on span "Recebíveis" at bounding box center [39, 238] width 33 height 9
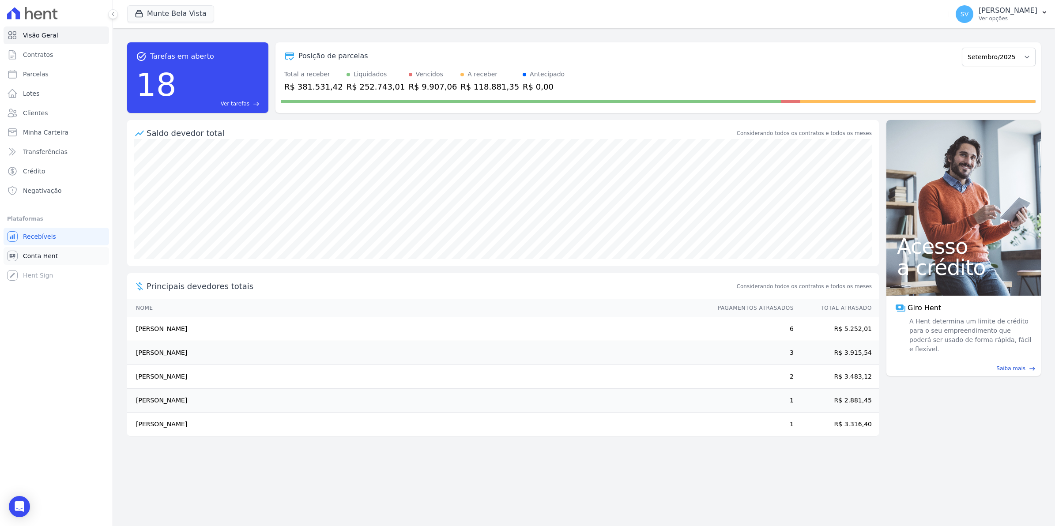
click at [36, 250] on link "Conta Hent" at bounding box center [57, 256] width 106 height 18
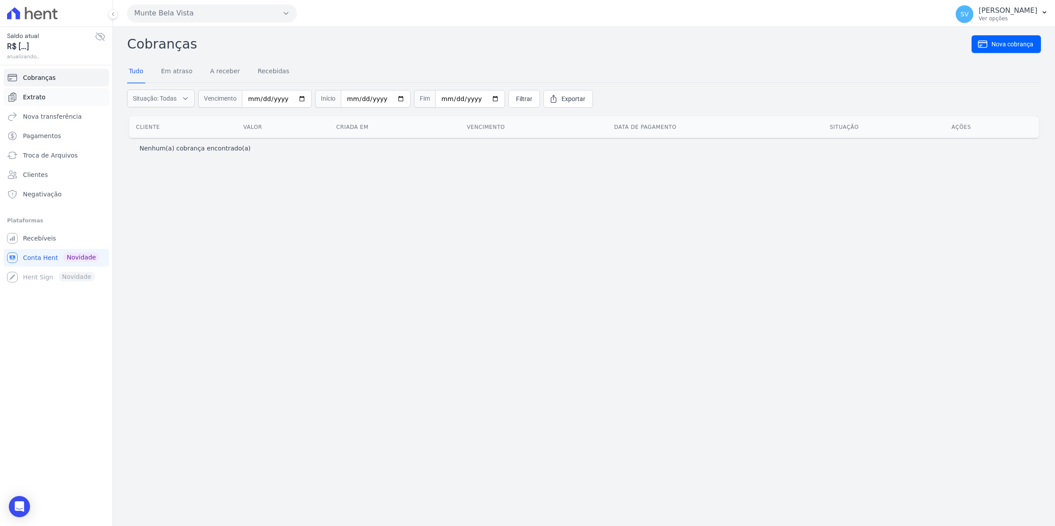
click at [42, 98] on span "Extrato" at bounding box center [34, 97] width 23 height 9
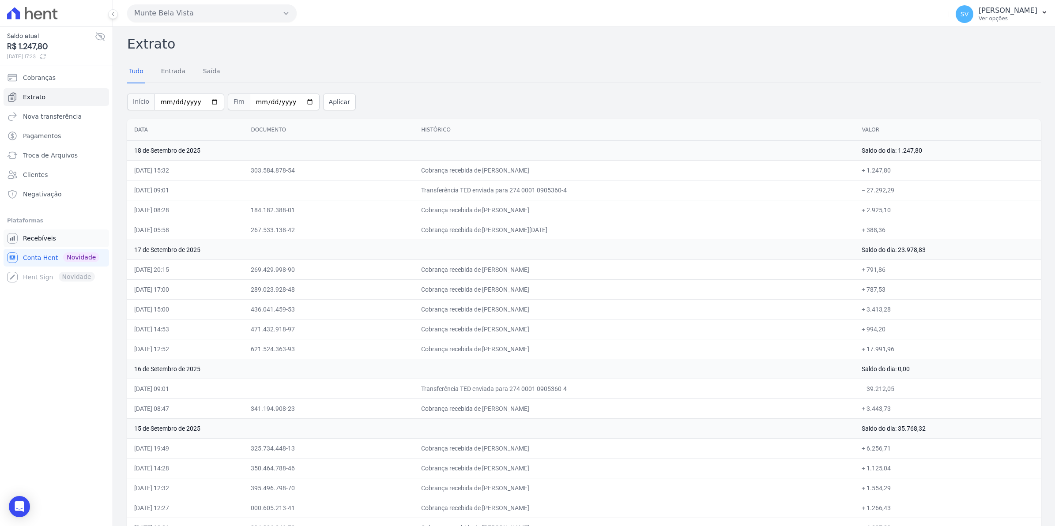
click at [43, 237] on span "Recebíveis" at bounding box center [39, 238] width 33 height 9
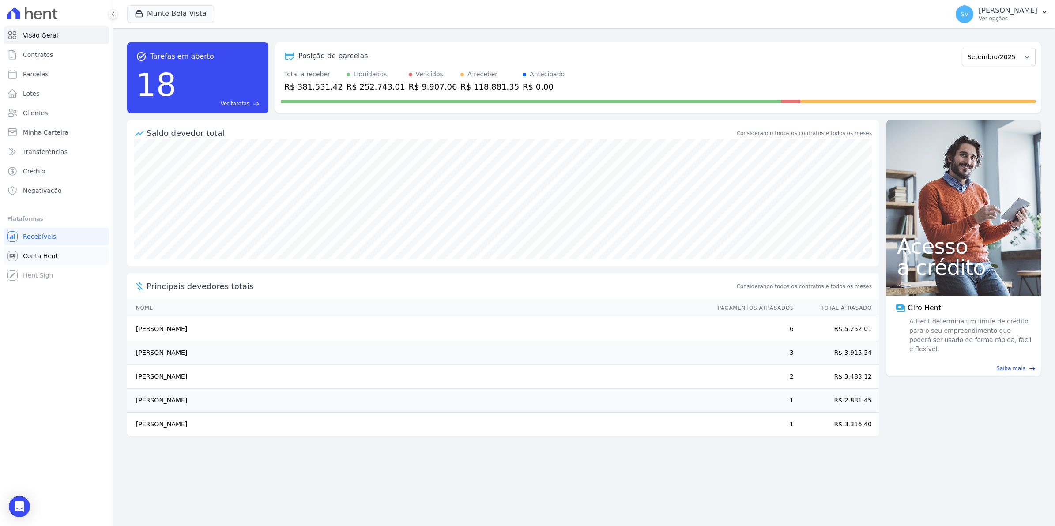
click at [32, 261] on link "Conta Hent" at bounding box center [57, 256] width 106 height 18
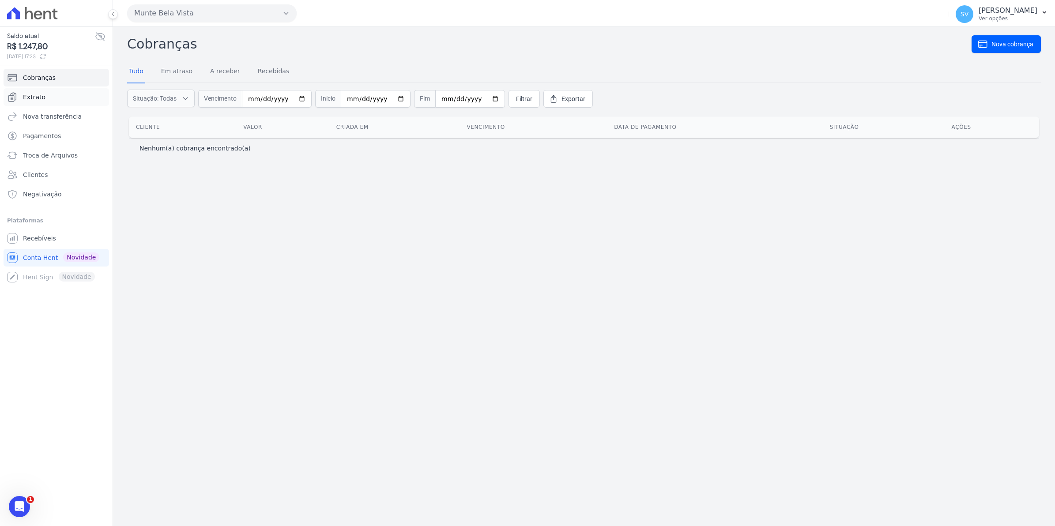
click at [33, 94] on span "Extrato" at bounding box center [34, 97] width 23 height 9
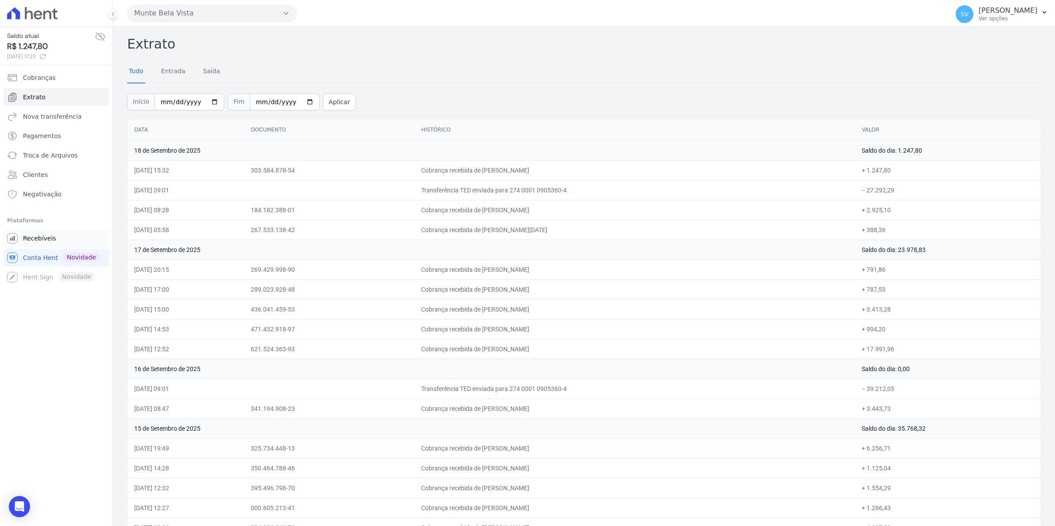
click at [24, 241] on span "Recebíveis" at bounding box center [39, 238] width 33 height 9
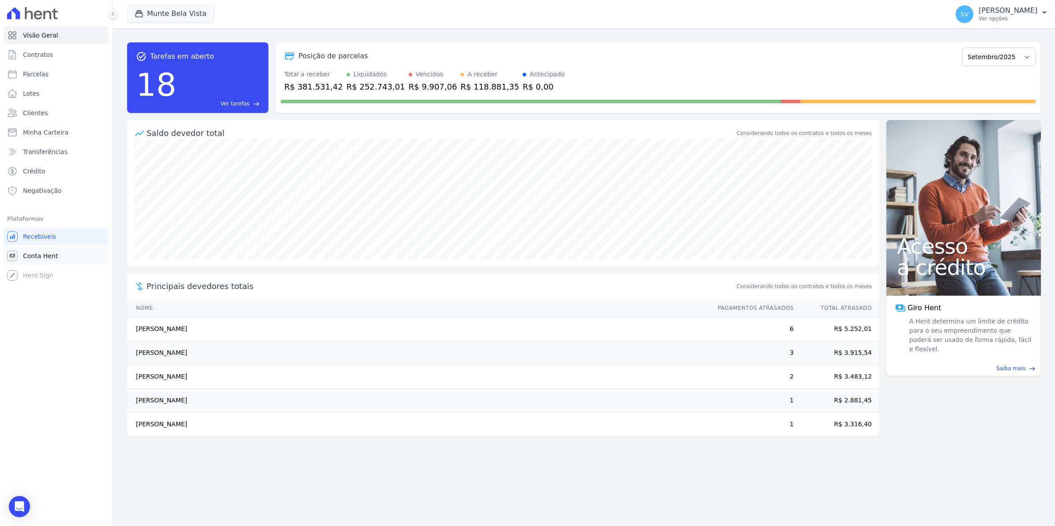
click at [39, 253] on span "Conta Hent" at bounding box center [40, 256] width 35 height 9
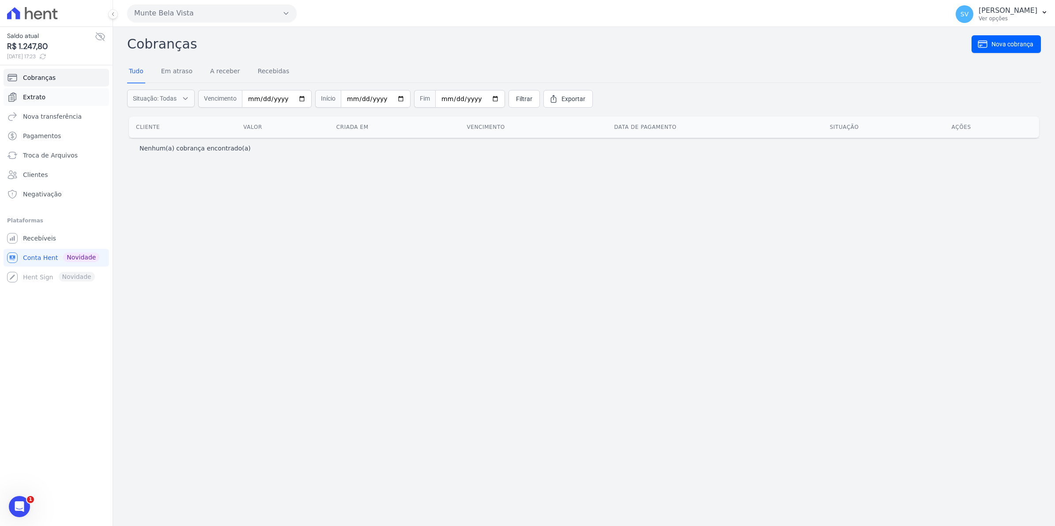
click at [40, 98] on span "Extrato" at bounding box center [34, 97] width 23 height 9
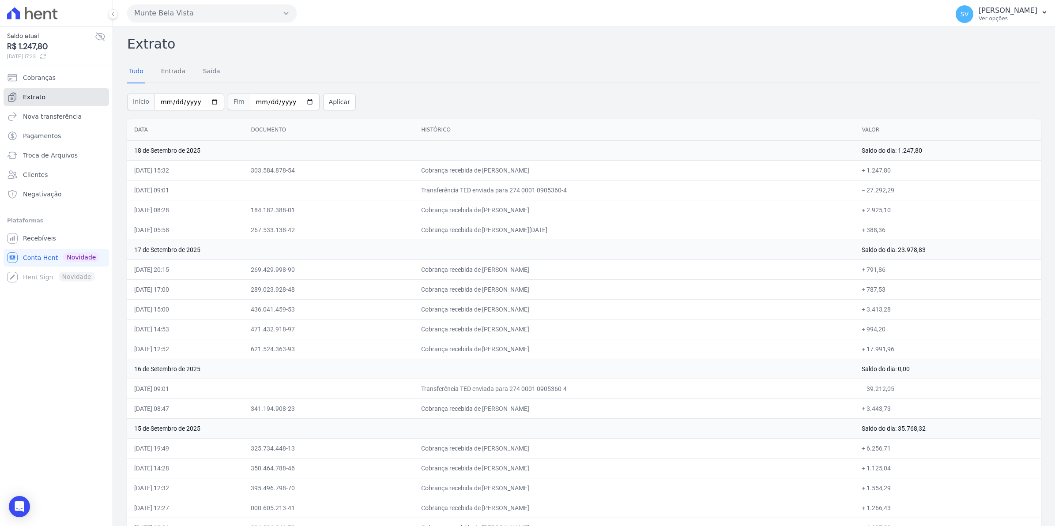
click at [39, 102] on span "Extrato" at bounding box center [34, 97] width 23 height 9
click at [51, 238] on span "Recebíveis" at bounding box center [39, 238] width 33 height 9
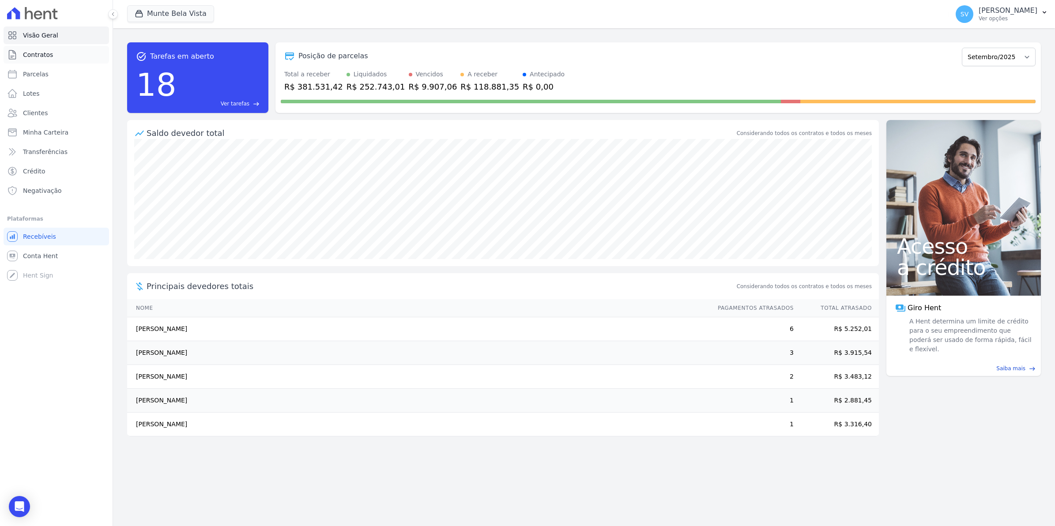
click at [52, 53] on link "Contratos" at bounding box center [57, 55] width 106 height 18
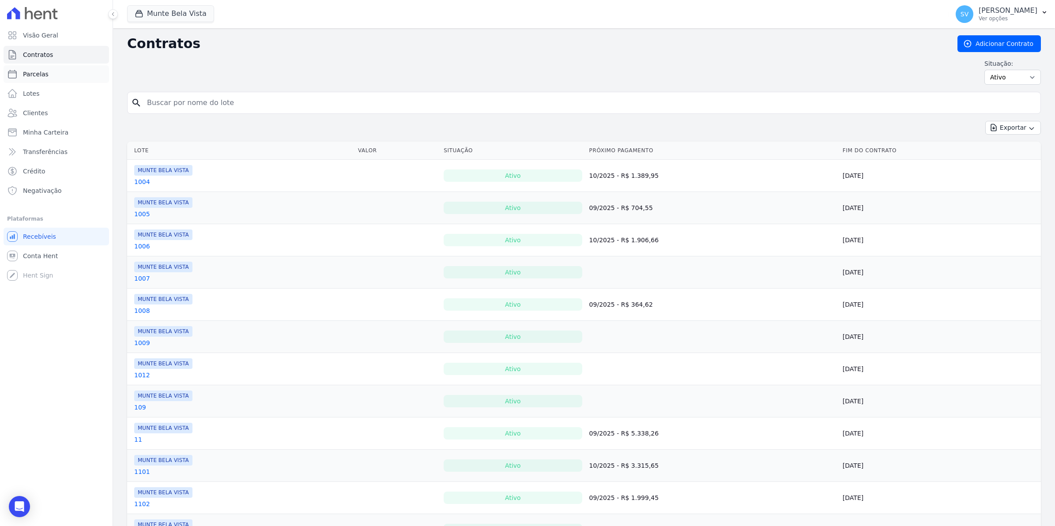
click at [48, 73] on link "Parcelas" at bounding box center [57, 74] width 106 height 18
select select
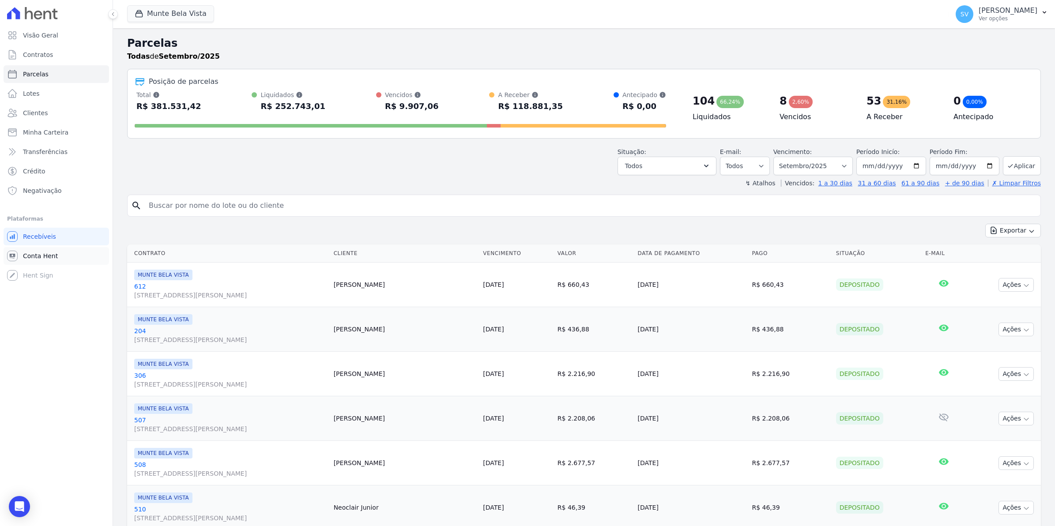
click at [50, 259] on span "Conta Hent" at bounding box center [40, 256] width 35 height 9
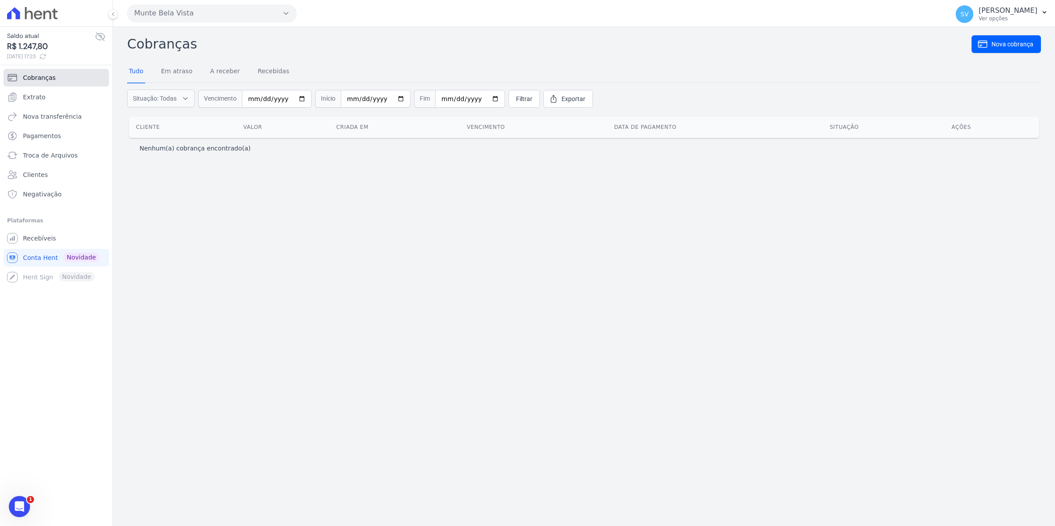
click at [31, 82] on span "Cobranças" at bounding box center [39, 77] width 33 height 9
click at [36, 98] on span "Extrato" at bounding box center [34, 97] width 23 height 9
